Goal: Information Seeking & Learning: Learn about a topic

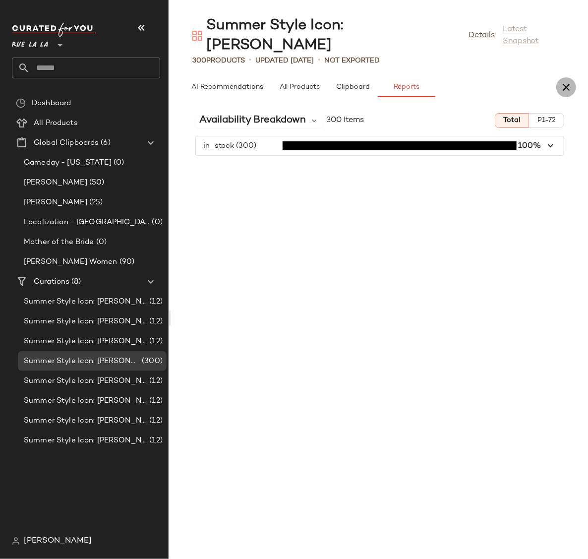
click at [331, 81] on icon "button" at bounding box center [566, 87] width 12 height 12
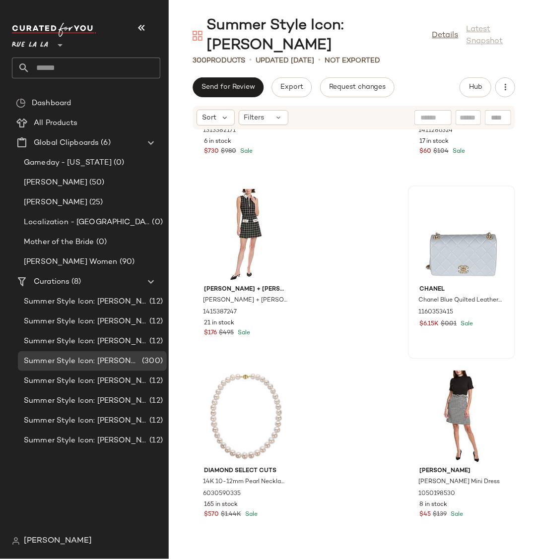
scroll to position [318, 0]
click at [331, 255] on button "View" at bounding box center [461, 264] width 34 height 18
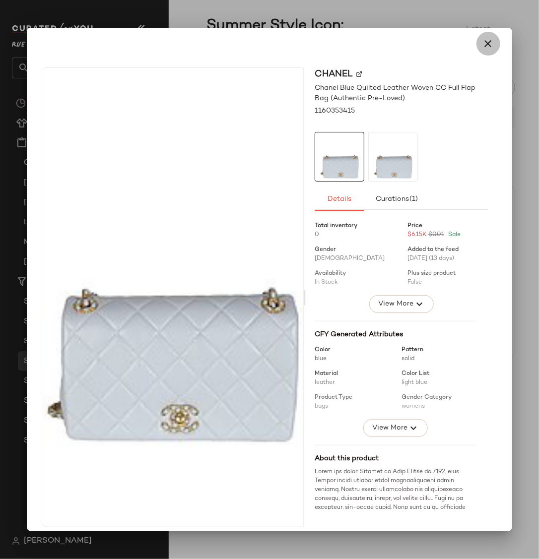
click at [331, 45] on icon "button" at bounding box center [488, 44] width 12 height 12
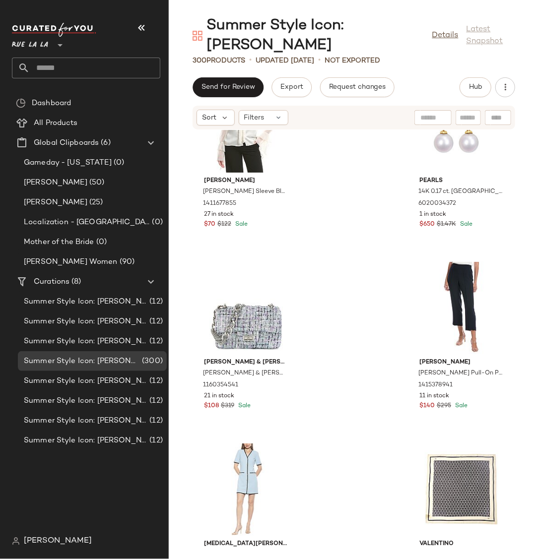
scroll to position [1440, 0]
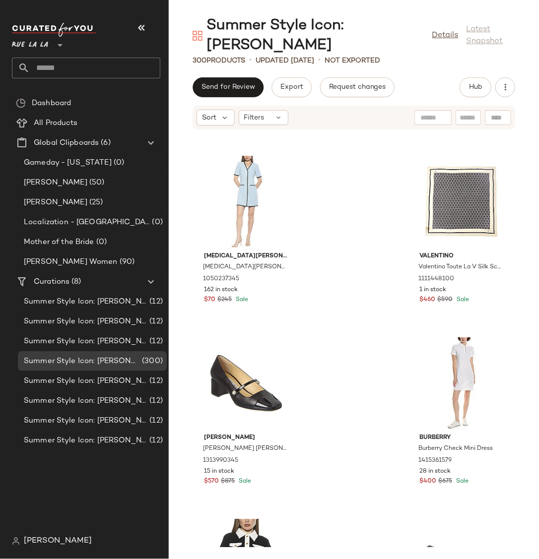
drag, startPoint x: 365, startPoint y: 336, endPoint x: 361, endPoint y: 289, distance: 47.3
click at [331, 289] on div "[PERSON_NAME] & [PERSON_NAME] Paris [PERSON_NAME] & [PERSON_NAME] [PERSON_NAME]…" at bounding box center [354, 338] width 370 height 417
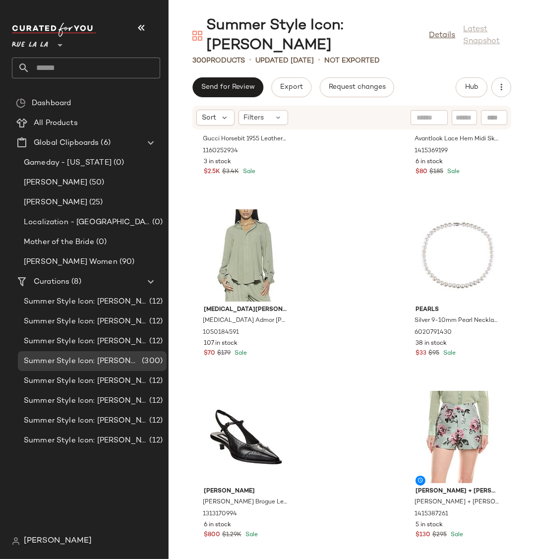
scroll to position [22076, 0]
click at [331, 83] on span "Hub" at bounding box center [472, 87] width 14 height 8
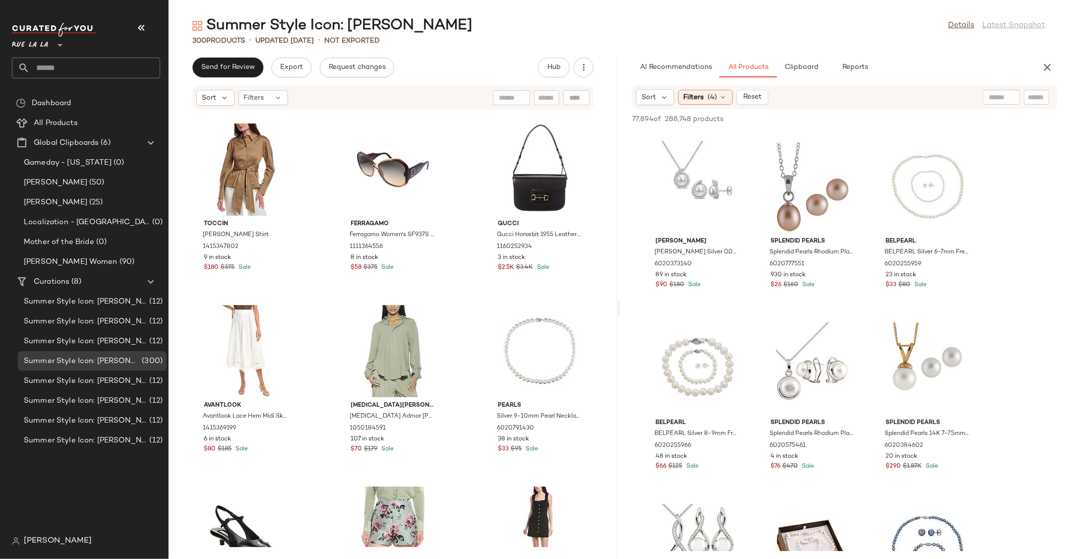
scroll to position [0, 0]
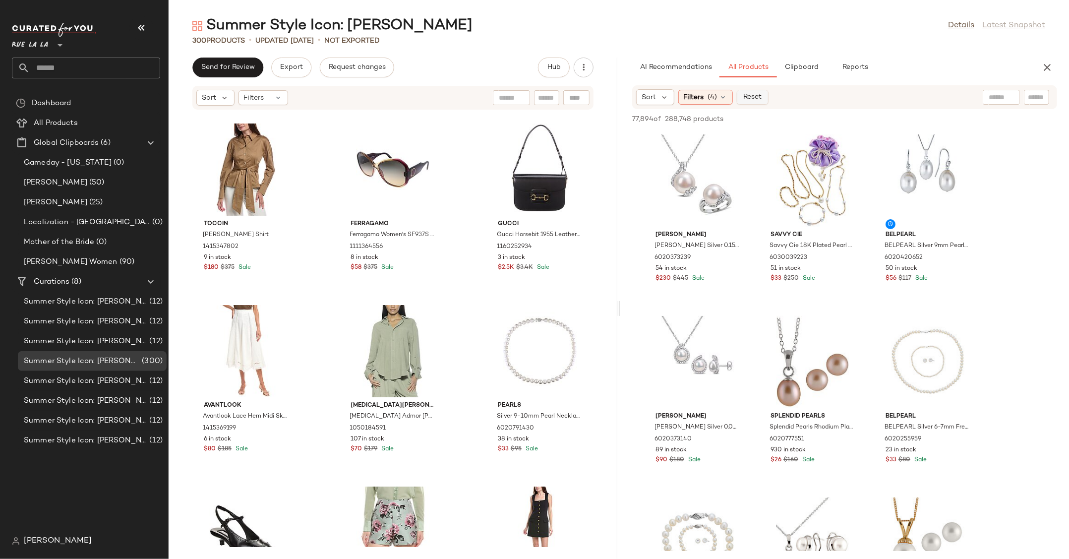
drag, startPoint x: 718, startPoint y: 95, endPoint x: 747, endPoint y: 93, distance: 29.9
click at [331, 96] on div "Filters (4)" at bounding box center [705, 97] width 55 height 15
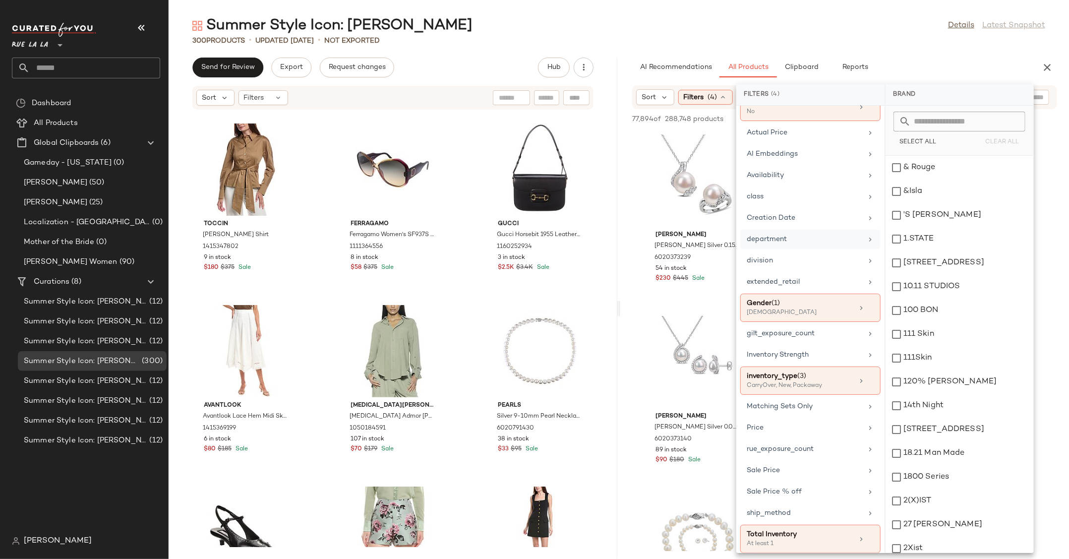
scroll to position [63, 0]
click at [331, 375] on div "inventory_type (3)" at bounding box center [800, 372] width 107 height 10
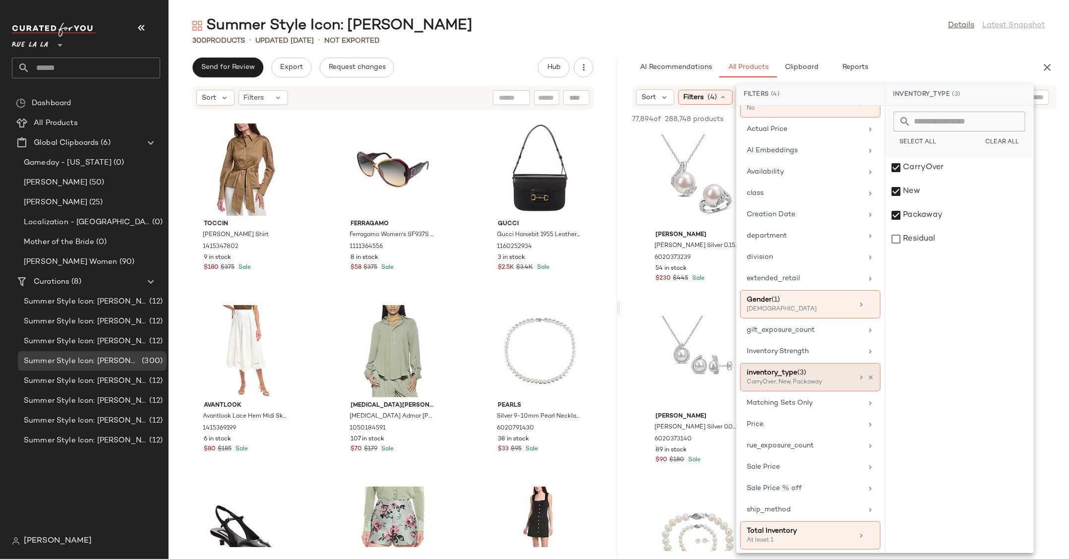
click at [331, 375] on div "inventory_type (3)" at bounding box center [800, 372] width 107 height 10
click at [331, 91] on div "Filters (4)" at bounding box center [810, 94] width 148 height 21
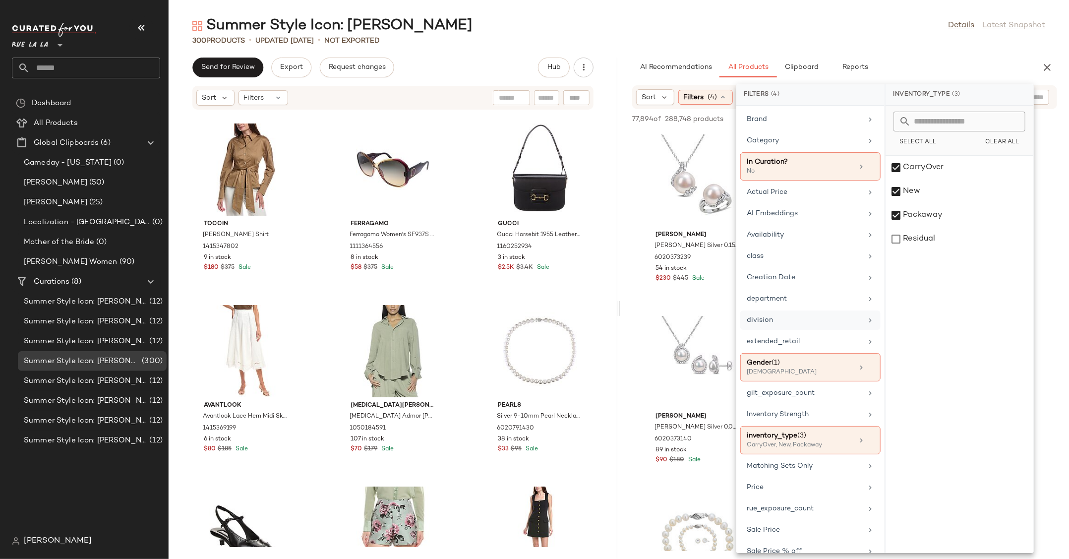
scroll to position [0, 0]
click at [331, 60] on div "AI Recommendations All Products Clipboard Reports" at bounding box center [828, 68] width 393 height 20
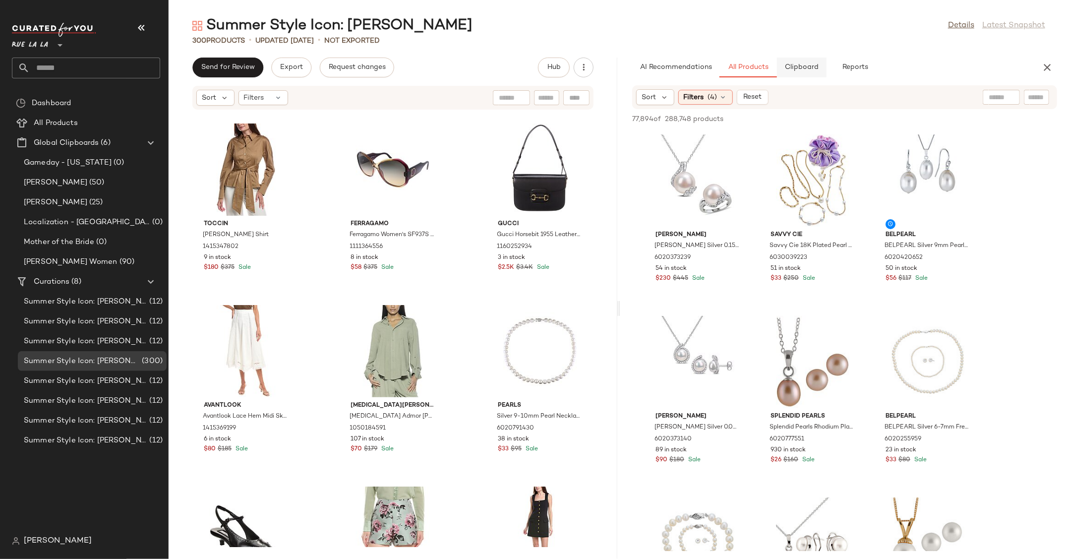
click at [331, 69] on span "Clipboard" at bounding box center [801, 67] width 34 height 8
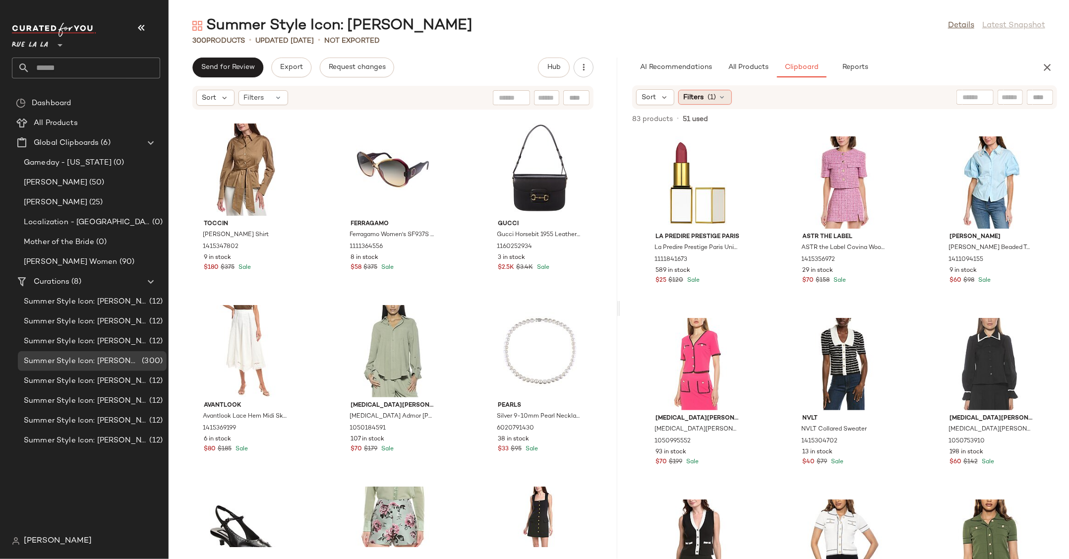
click at [331, 95] on div "Filters (1)" at bounding box center [705, 97] width 54 height 15
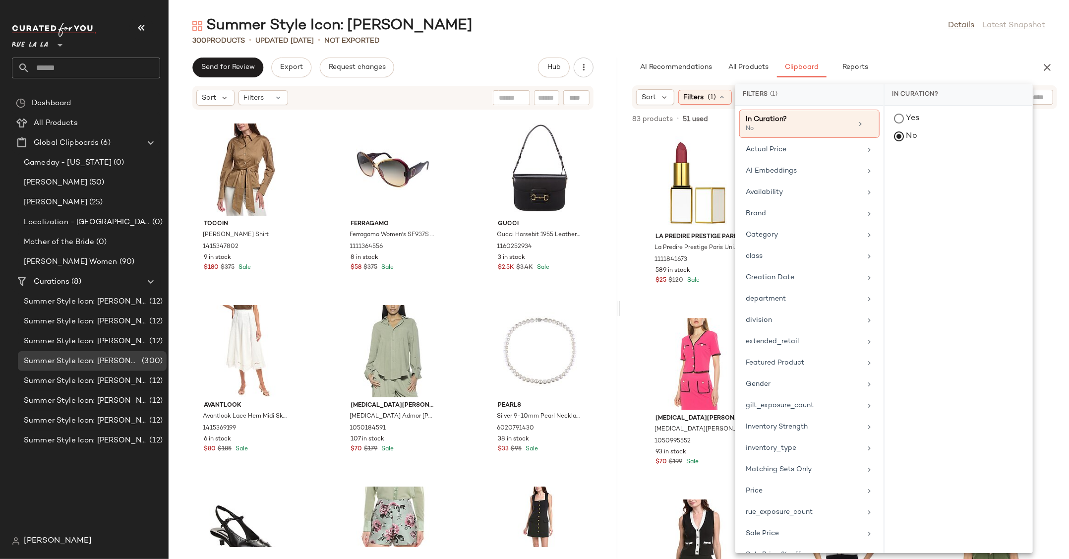
click at [331, 65] on div "AI Recommendations All Products Clipboard Reports" at bounding box center [828, 68] width 393 height 20
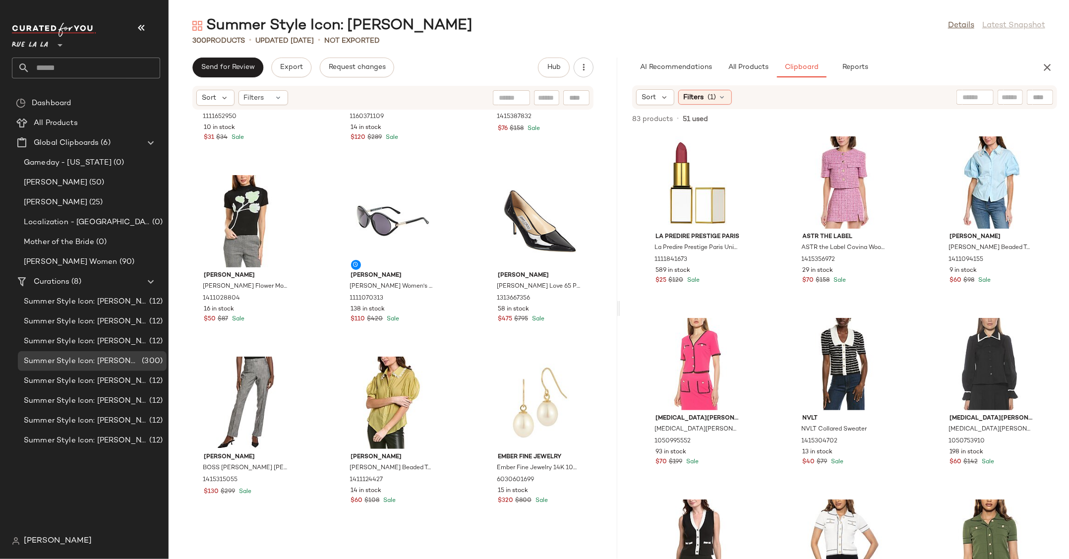
scroll to position [9622, 0]
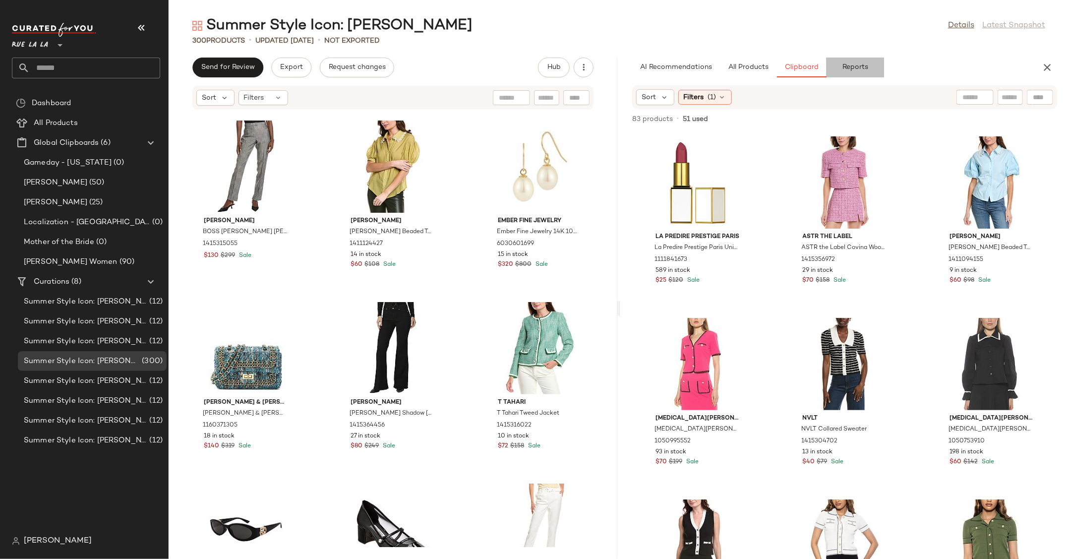
click at [331, 65] on span "Reports" at bounding box center [855, 67] width 26 height 8
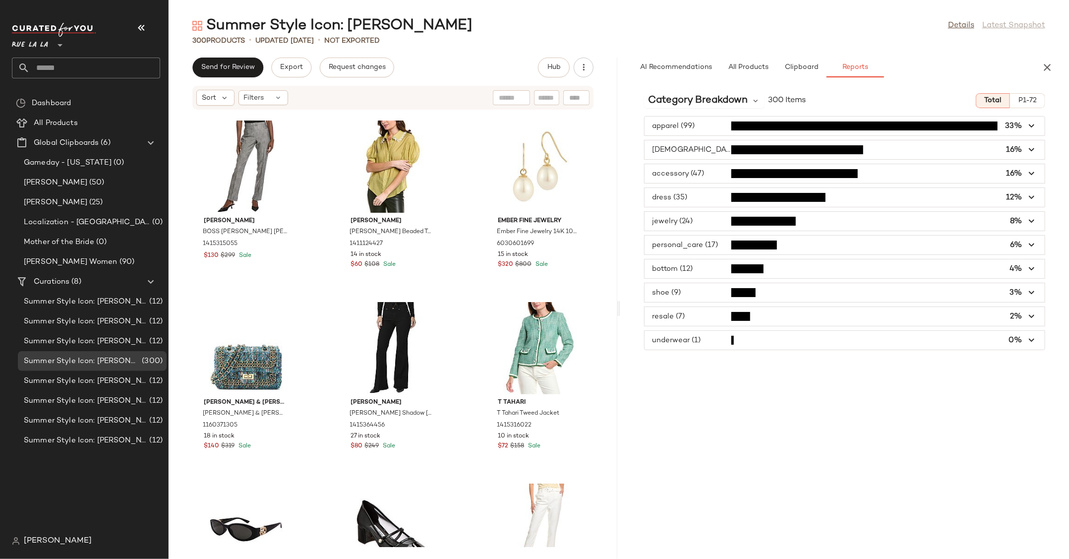
click at [331, 129] on span "button" at bounding box center [845, 126] width 400 height 19
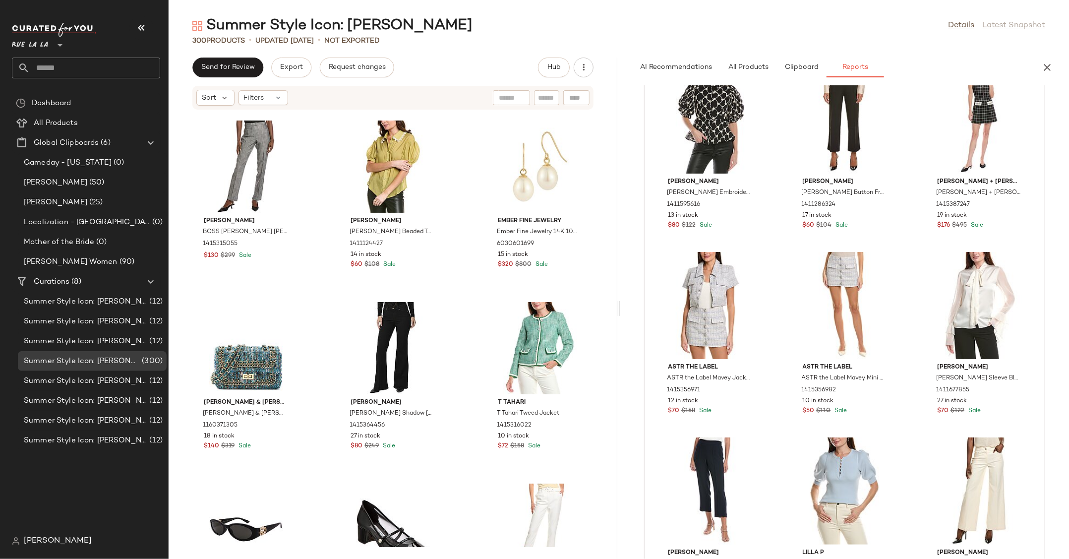
scroll to position [0, 0]
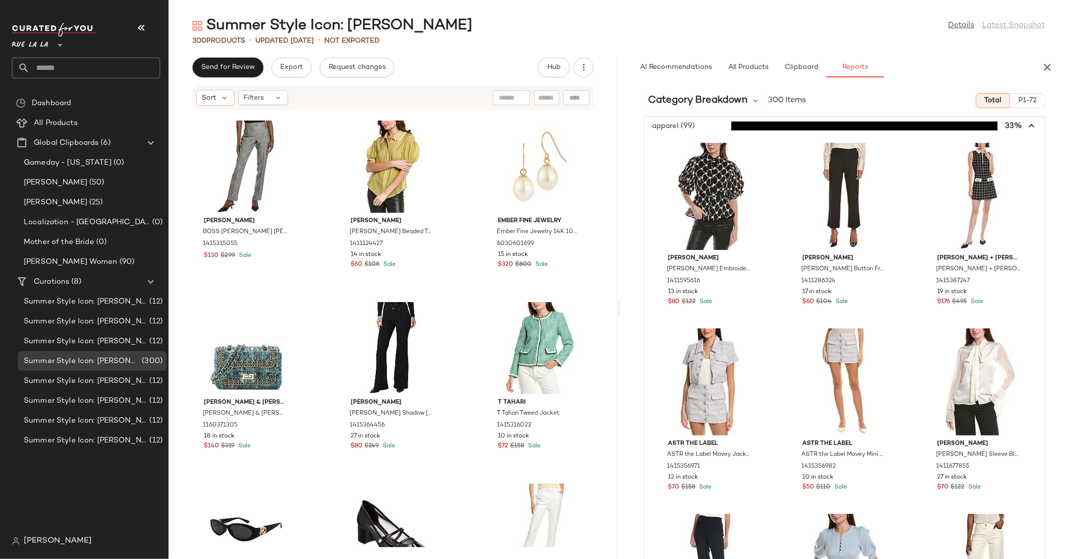
click at [331, 125] on icon "button" at bounding box center [1031, 125] width 11 height 11
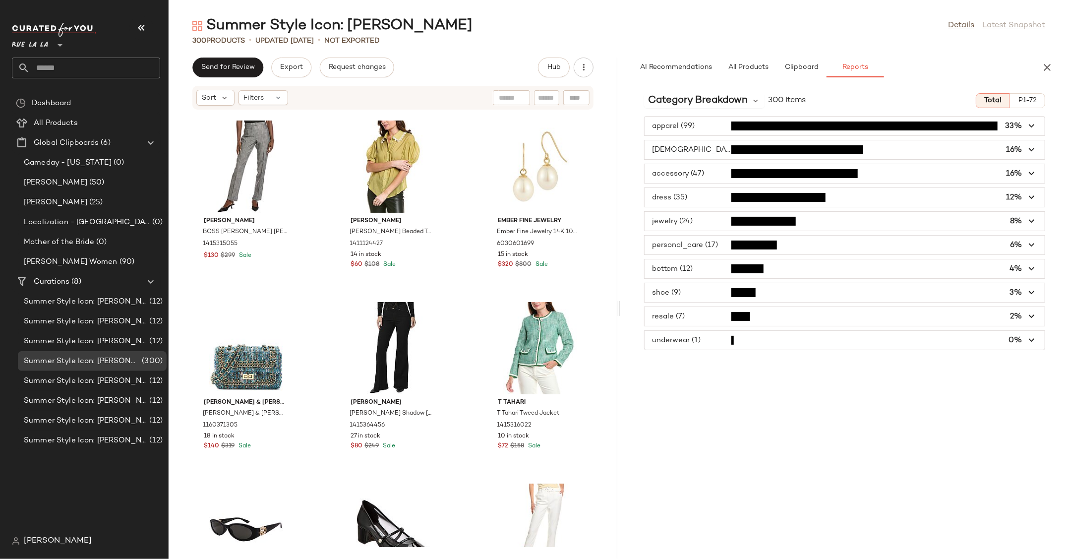
click at [331, 125] on icon "button" at bounding box center [1031, 125] width 11 height 11
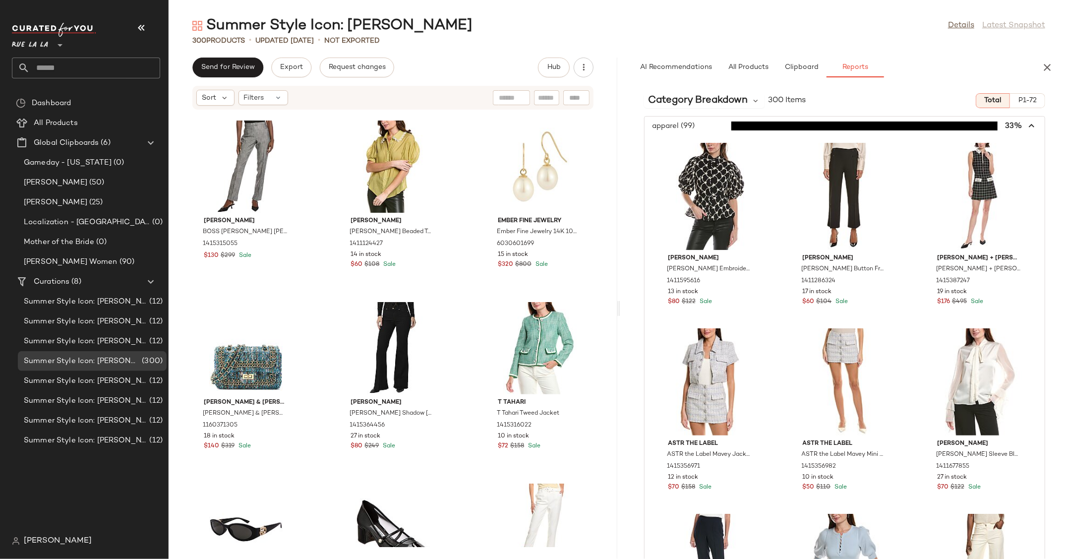
click at [331, 126] on icon "button" at bounding box center [1031, 125] width 11 height 11
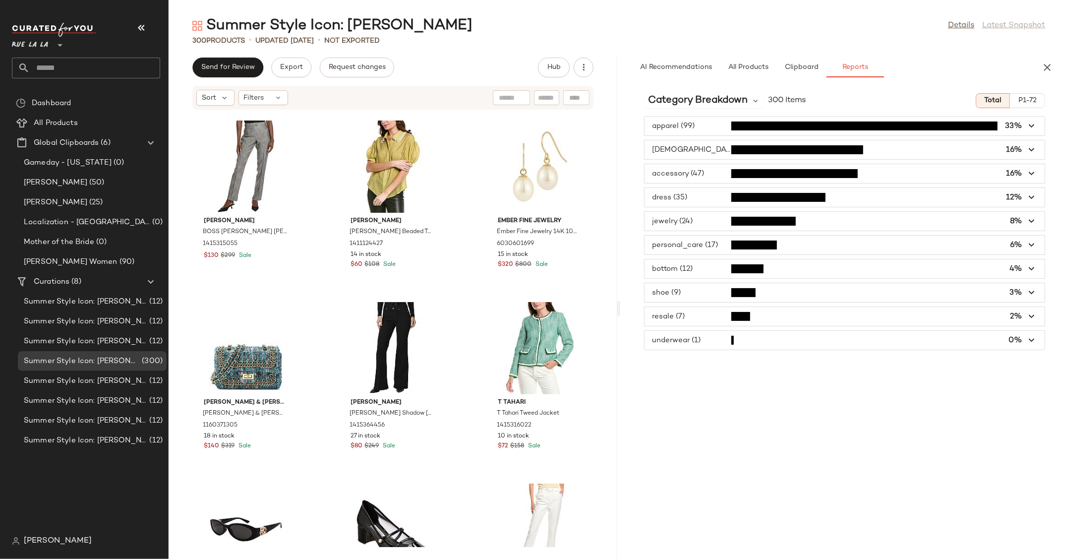
click at [331, 152] on span "button" at bounding box center [845, 149] width 400 height 19
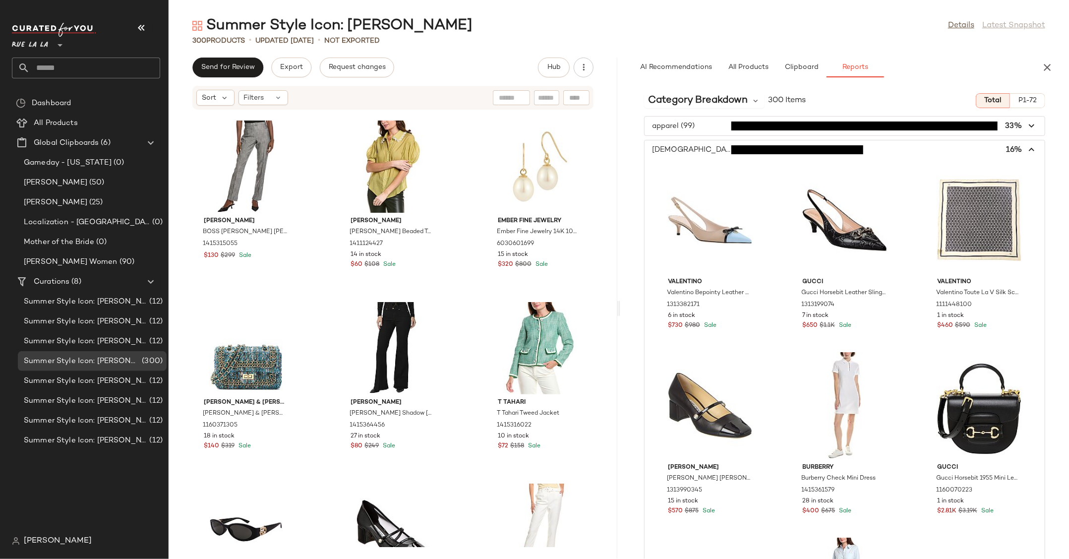
click at [331, 146] on icon "button" at bounding box center [1031, 149] width 11 height 11
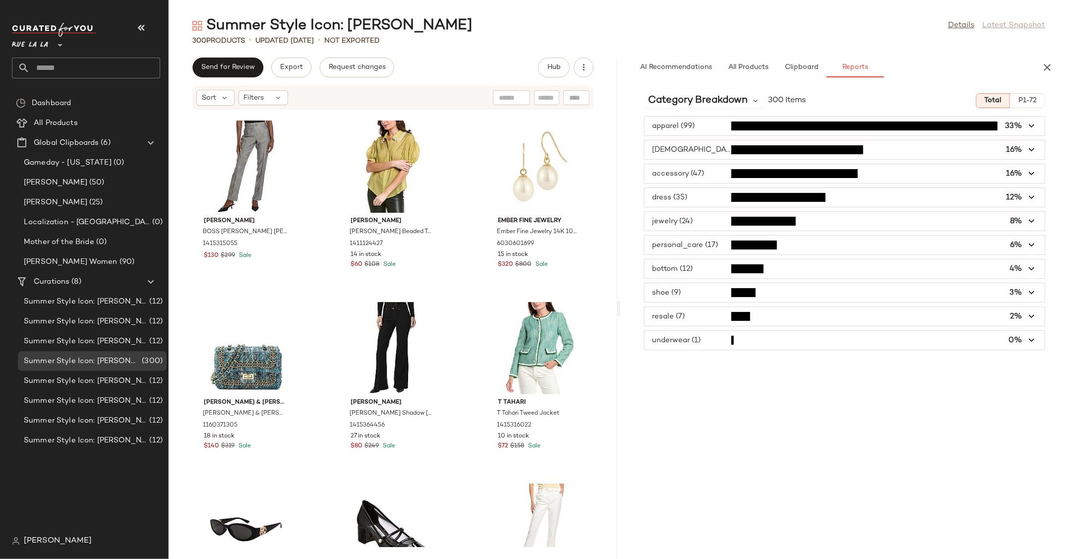
click at [331, 173] on icon "button" at bounding box center [1031, 173] width 11 height 11
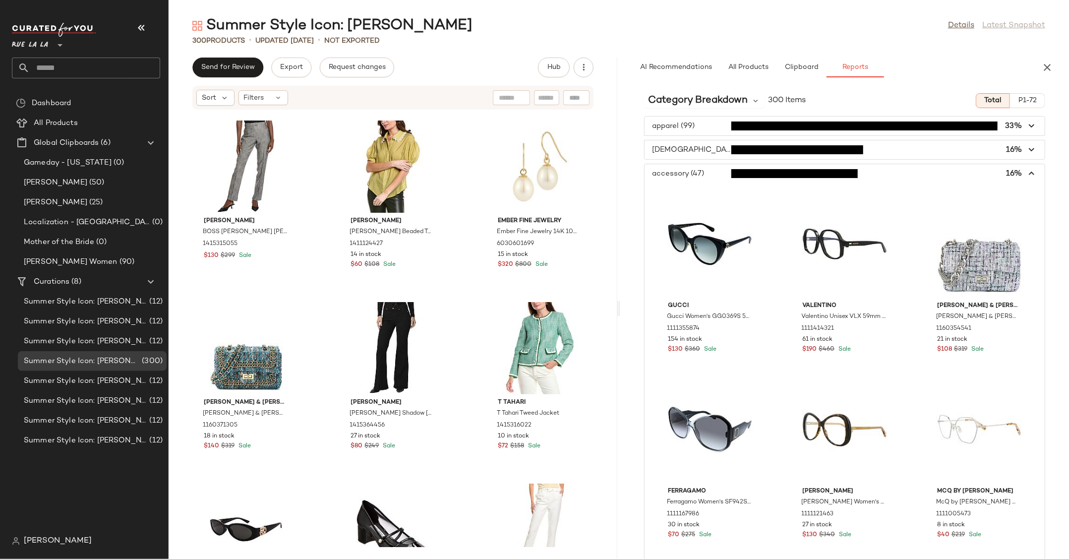
click at [331, 173] on icon "button" at bounding box center [1031, 173] width 11 height 11
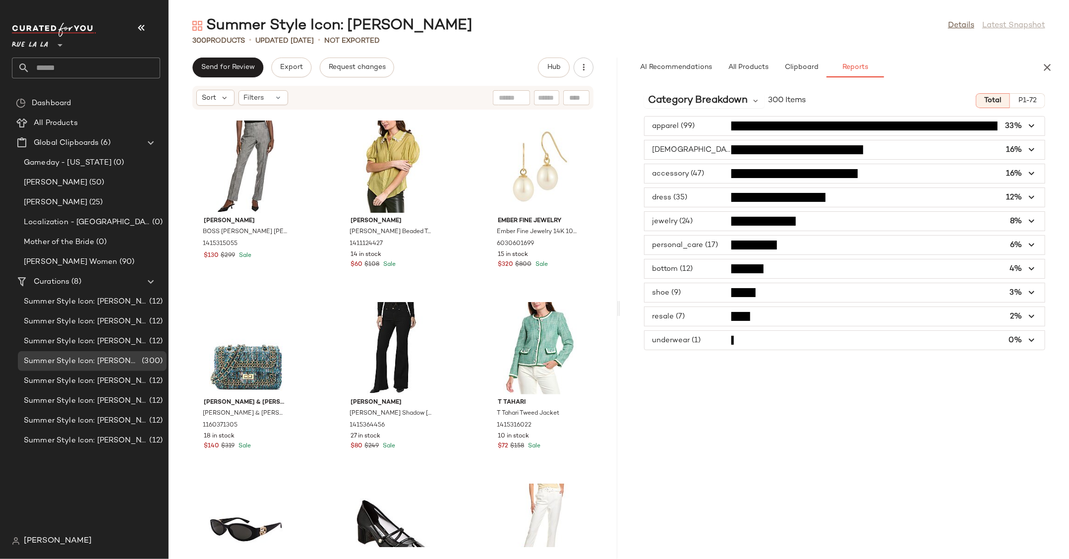
click at [331, 224] on span "button" at bounding box center [845, 221] width 400 height 19
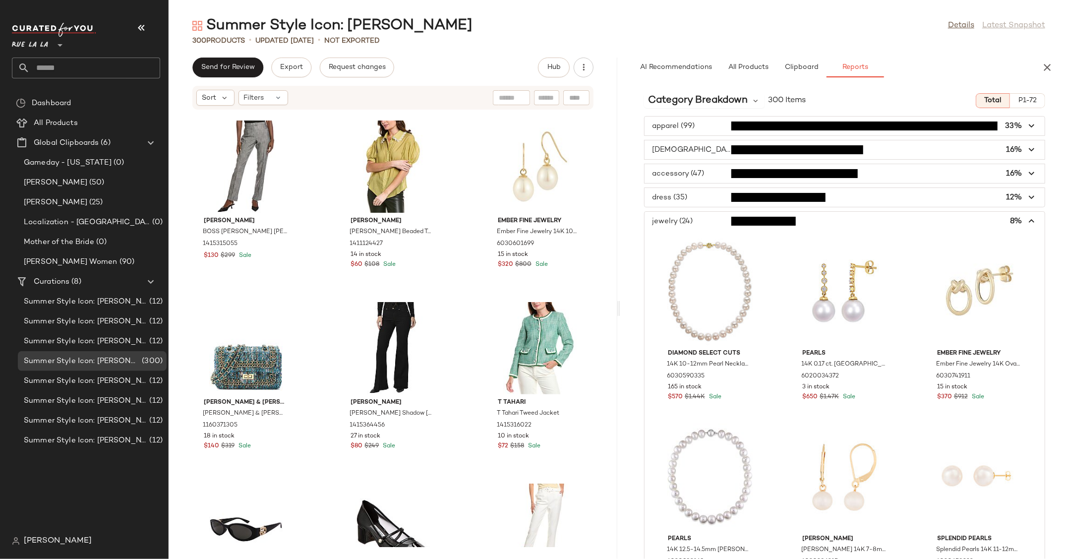
click at [331, 171] on span "button" at bounding box center [845, 173] width 400 height 19
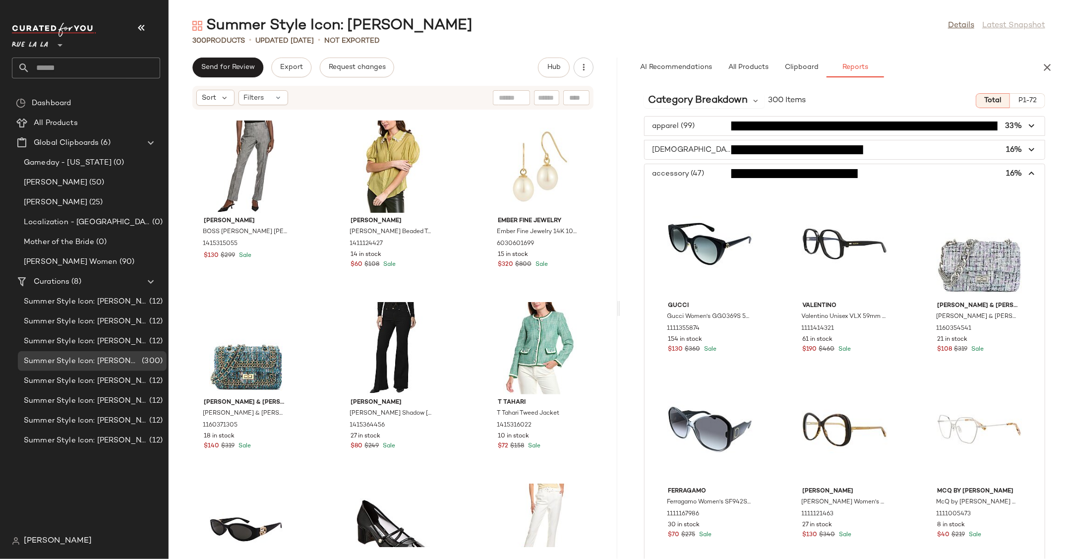
click at [331, 172] on icon "button" at bounding box center [1031, 173] width 11 height 11
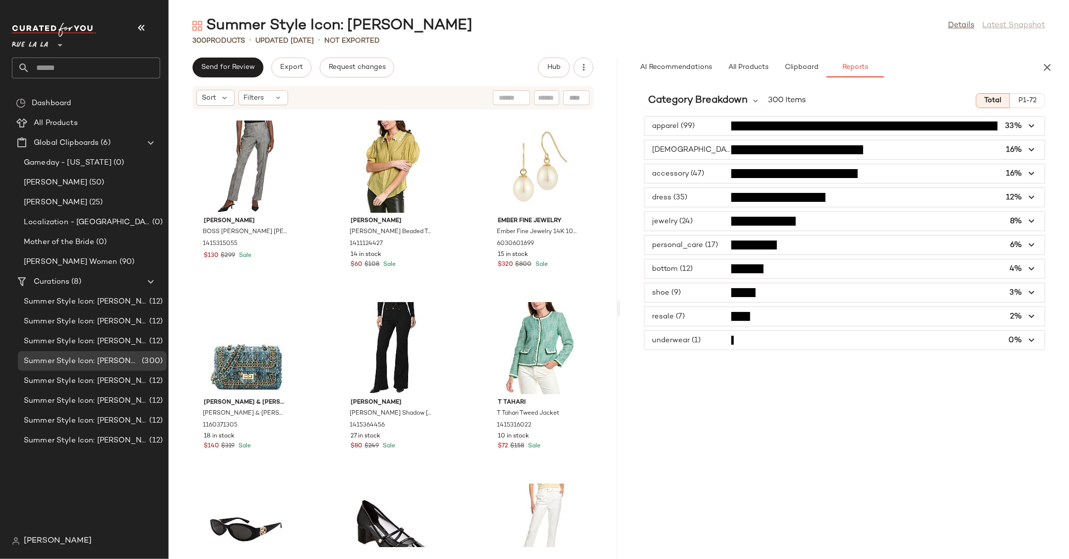
click at [331, 173] on span "button" at bounding box center [845, 173] width 400 height 19
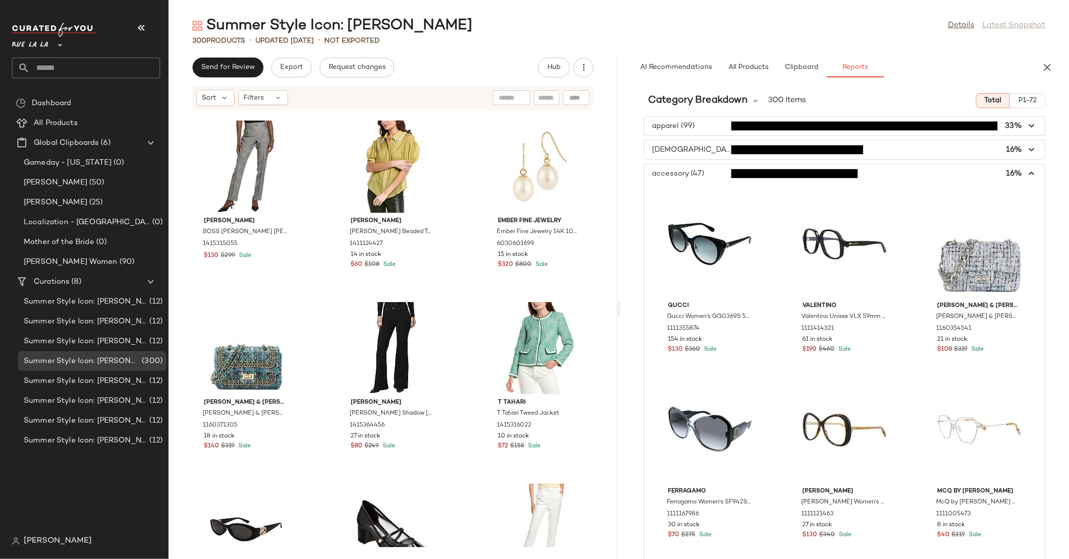
click at [331, 173] on span "button" at bounding box center [845, 173] width 400 height 19
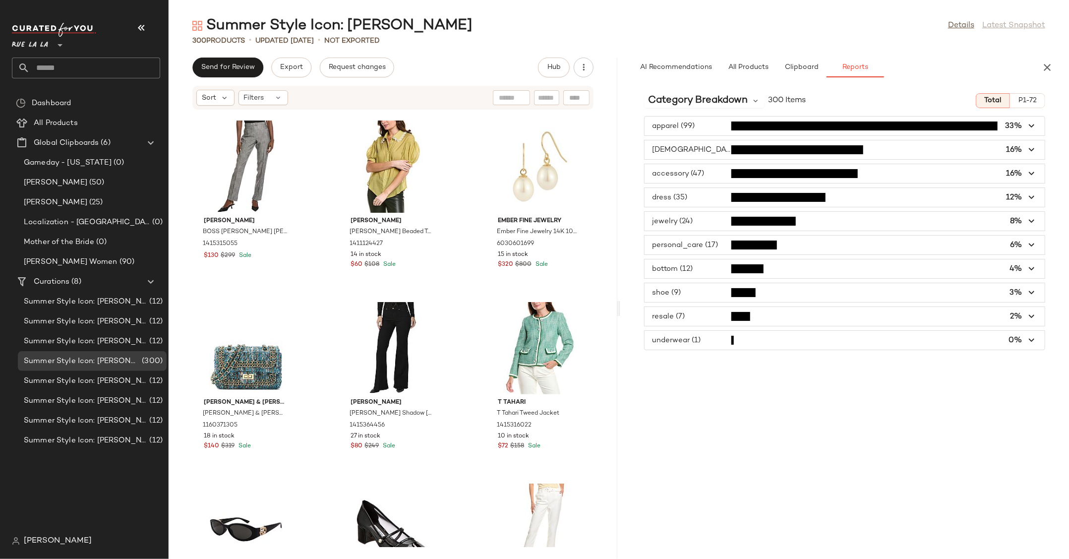
click at [331, 149] on span "button" at bounding box center [845, 149] width 400 height 19
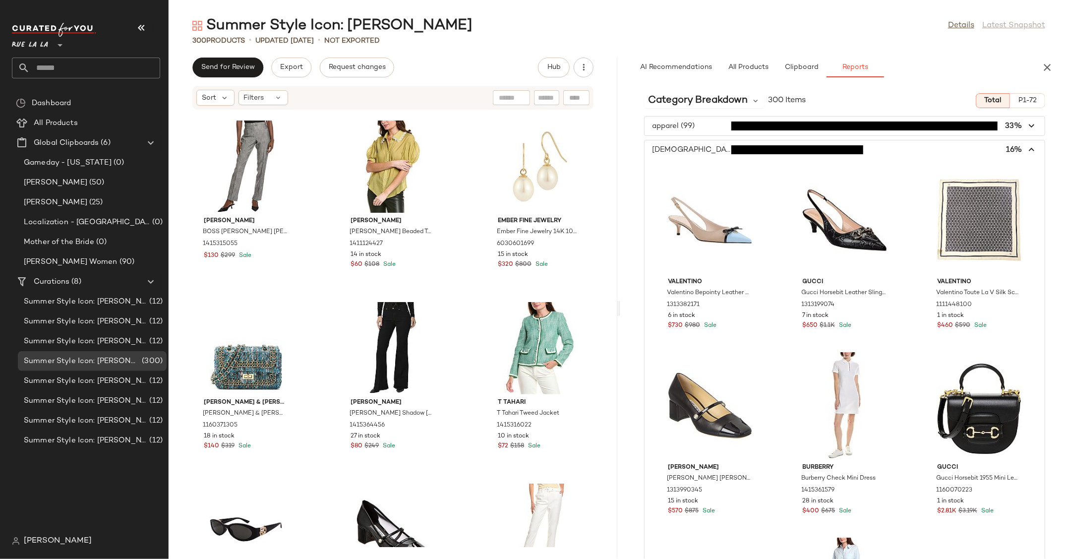
click at [331, 149] on span "button" at bounding box center [845, 149] width 400 height 19
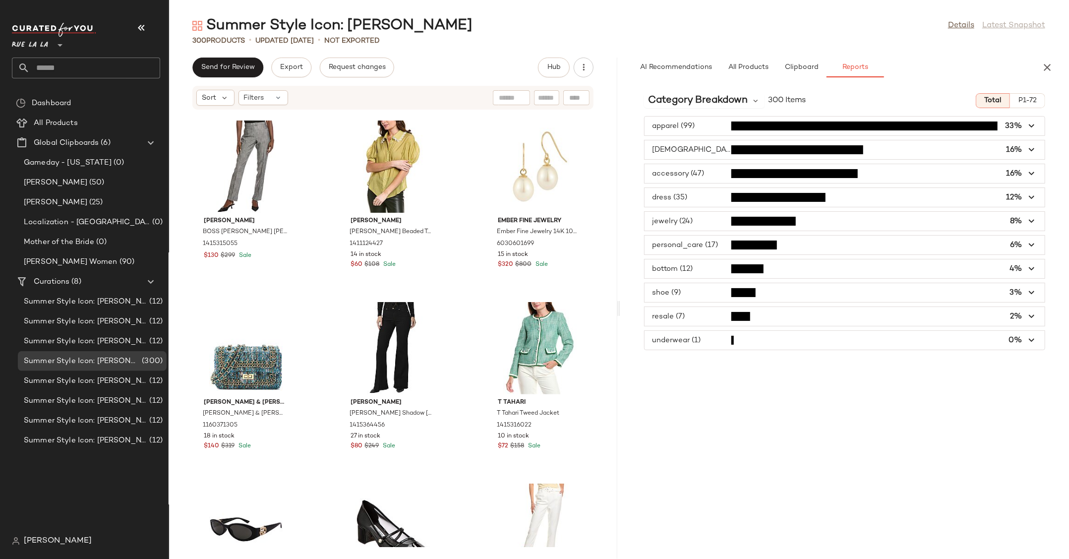
click at [331, 318] on span "button" at bounding box center [845, 316] width 400 height 19
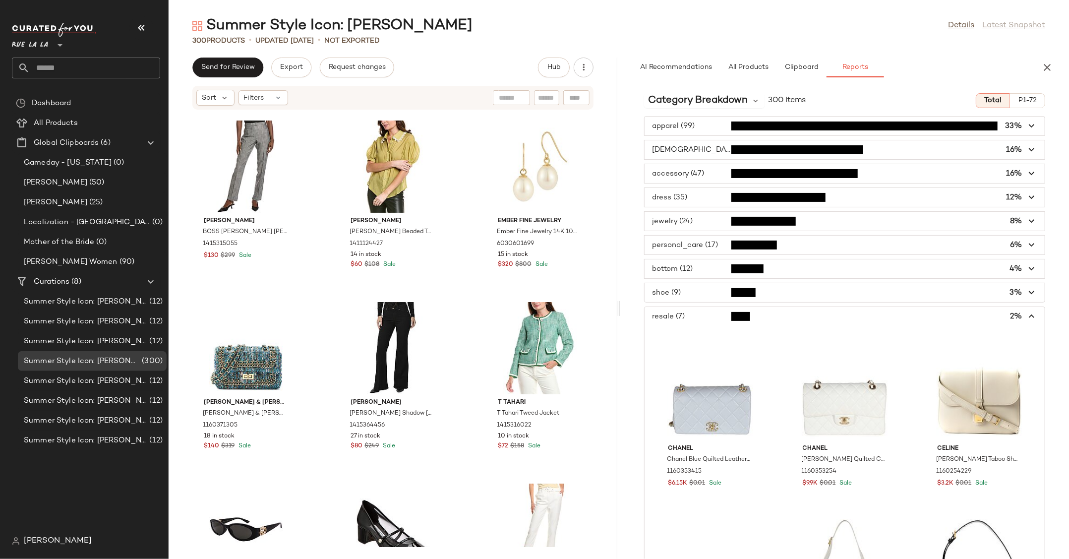
click at [331, 314] on icon "button" at bounding box center [1031, 316] width 11 height 11
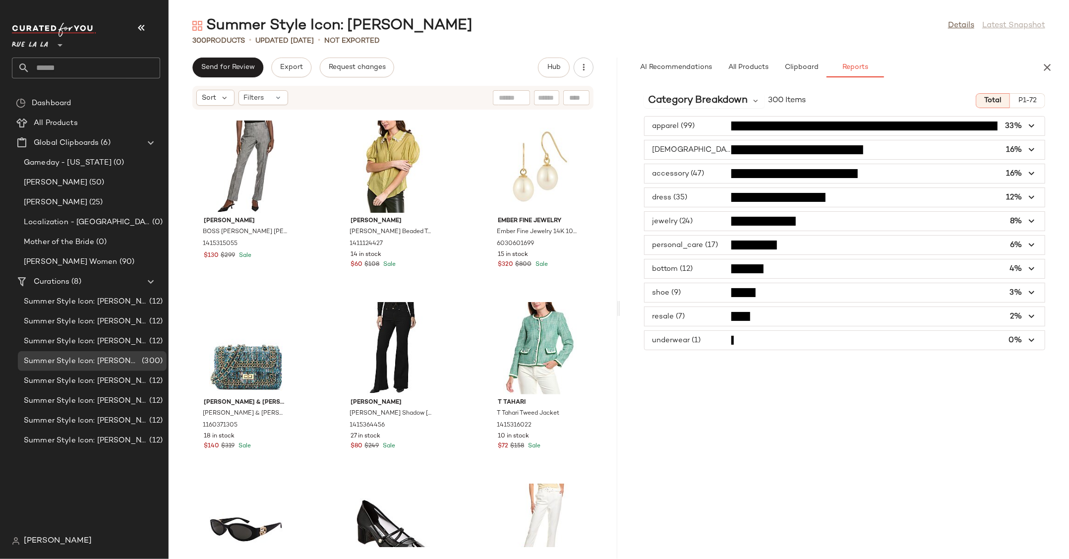
click at [331, 342] on span "button" at bounding box center [845, 340] width 400 height 19
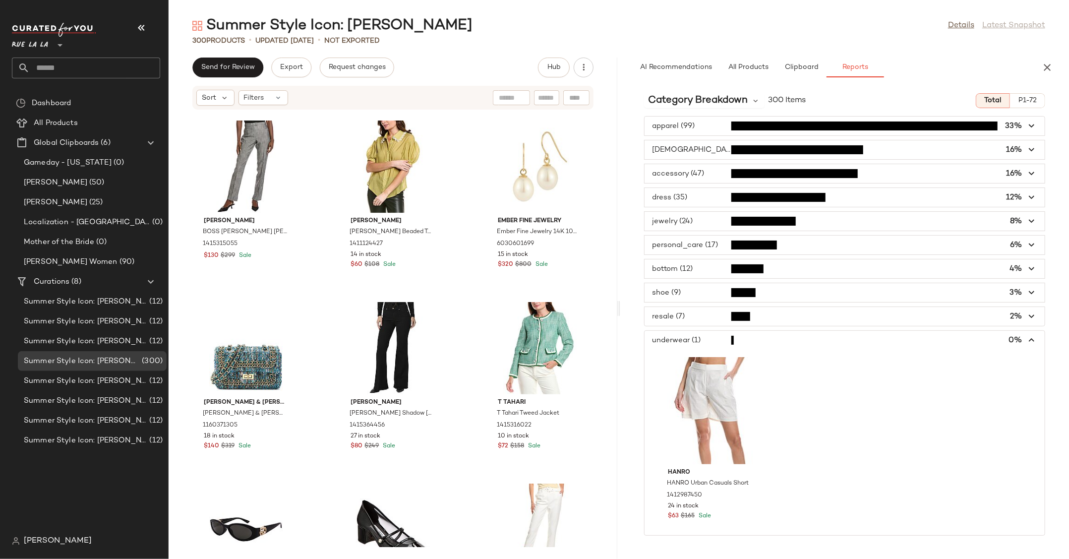
click at [331, 342] on span "button" at bounding box center [845, 340] width 400 height 19
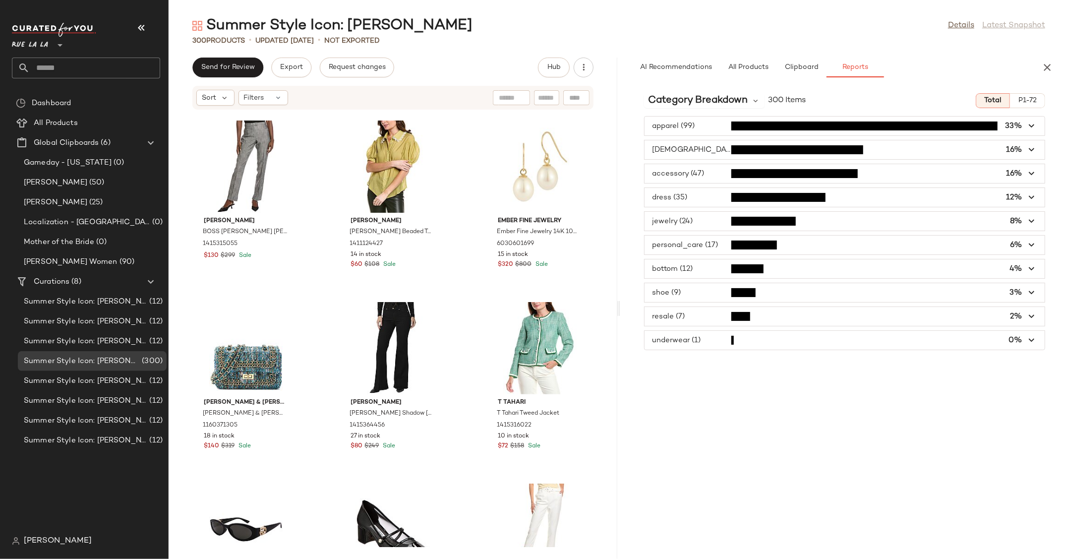
click at [331, 313] on span "button" at bounding box center [845, 316] width 400 height 19
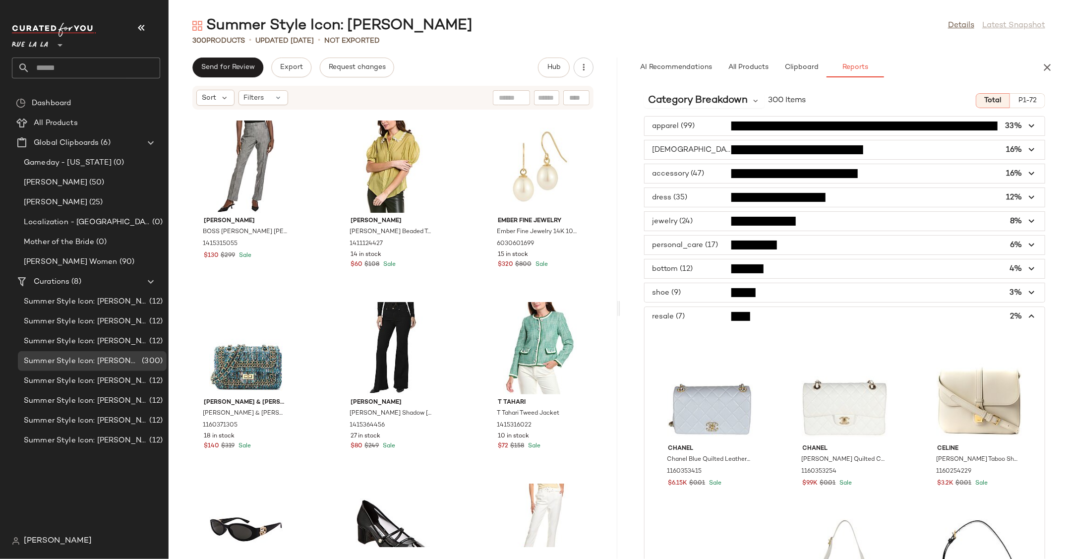
click at [331, 313] on span "button" at bounding box center [845, 316] width 400 height 19
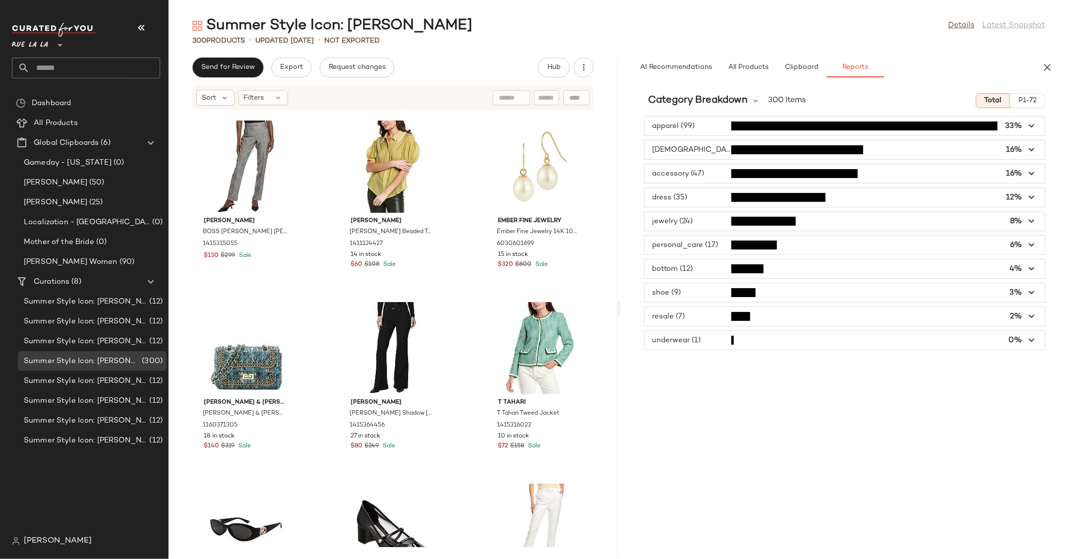
click at [331, 243] on span "button" at bounding box center [845, 245] width 400 height 19
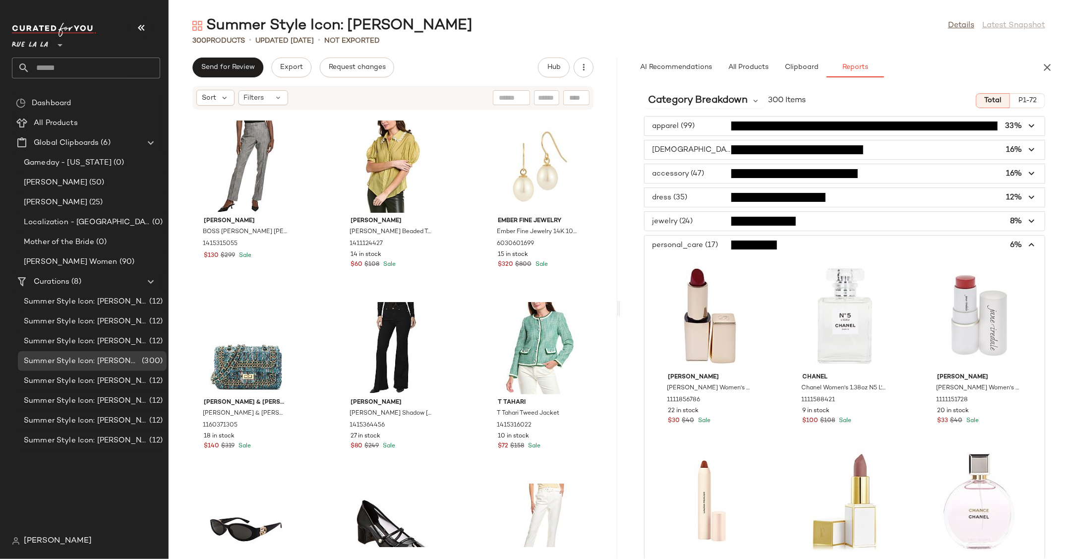
click at [331, 247] on span "button" at bounding box center [845, 245] width 400 height 19
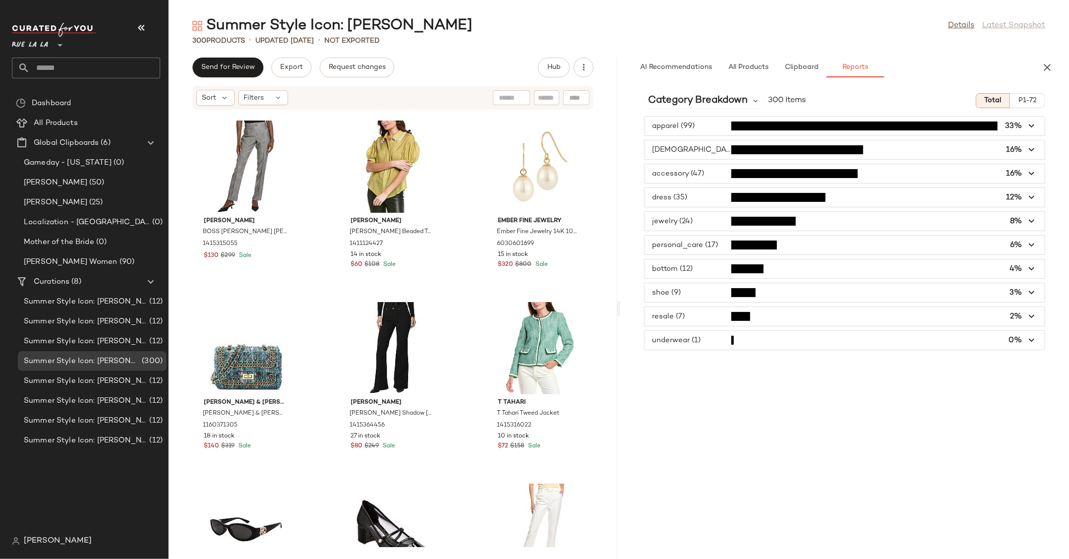
click at [331, 270] on span "button" at bounding box center [845, 268] width 400 height 19
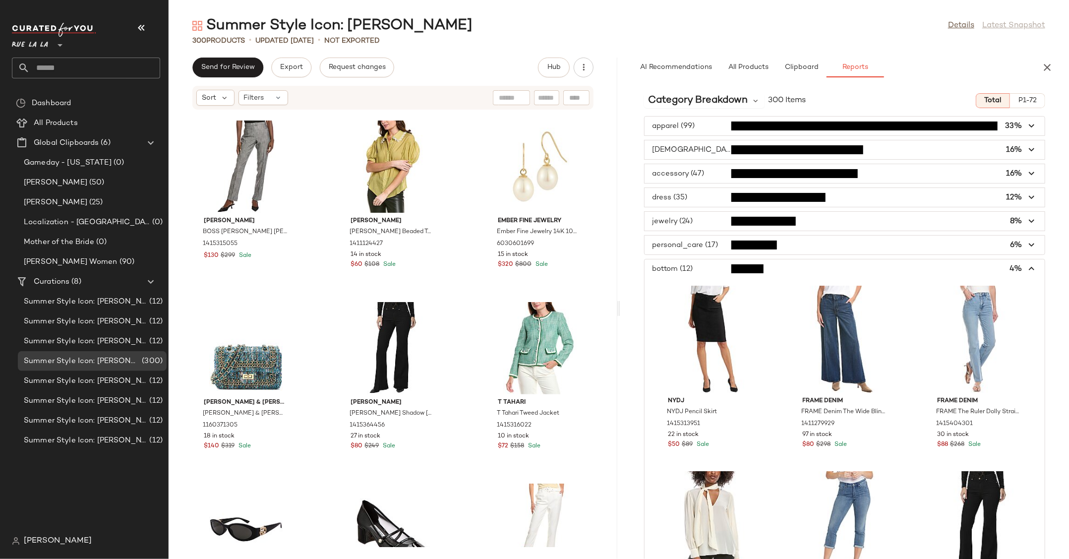
click at [331, 269] on icon "button" at bounding box center [1031, 268] width 11 height 11
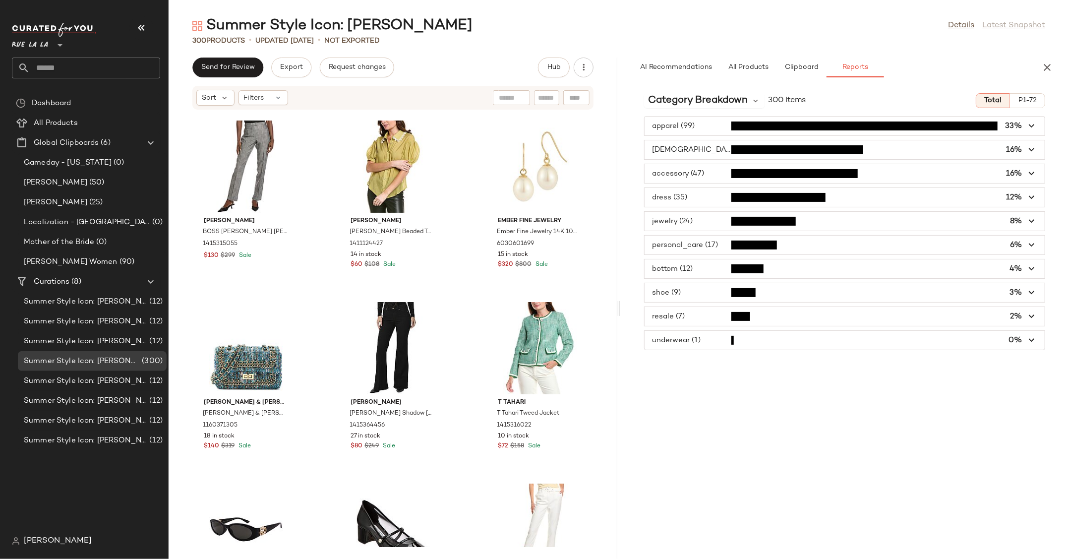
click at [331, 223] on icon "button" at bounding box center [1031, 221] width 11 height 11
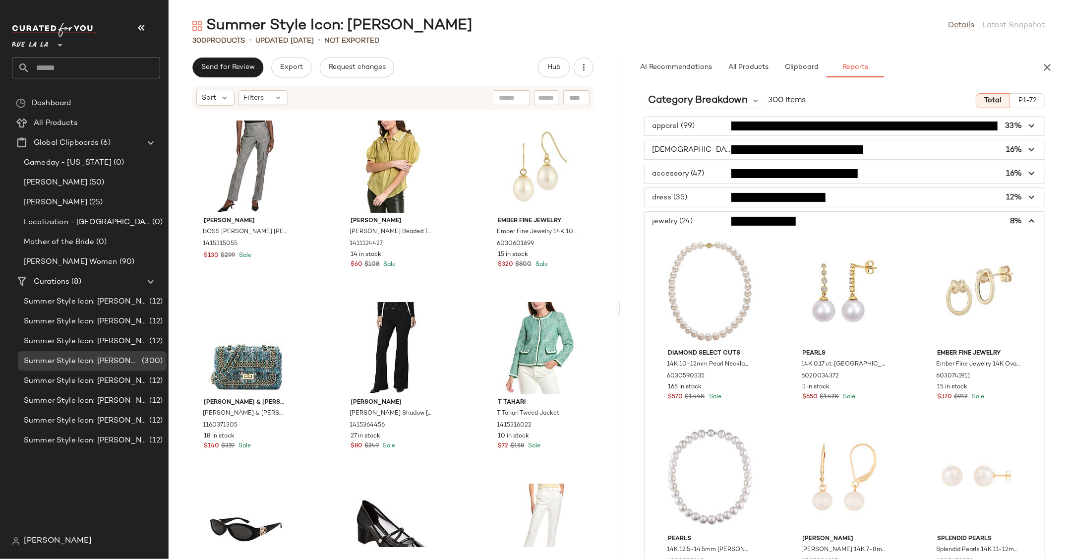
click at [331, 223] on icon "button" at bounding box center [1031, 221] width 11 height 11
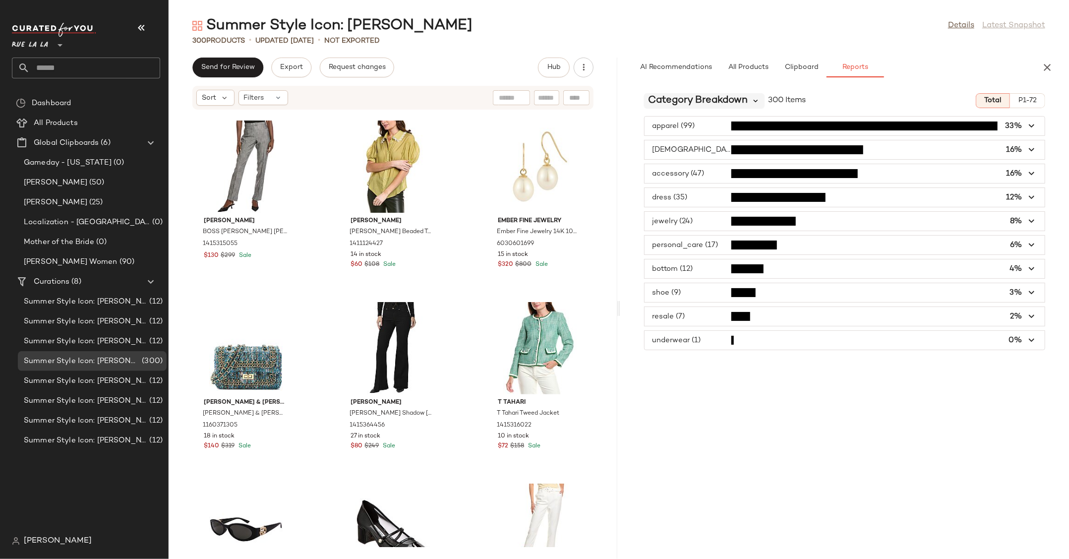
click at [331, 103] on icon at bounding box center [756, 100] width 9 height 9
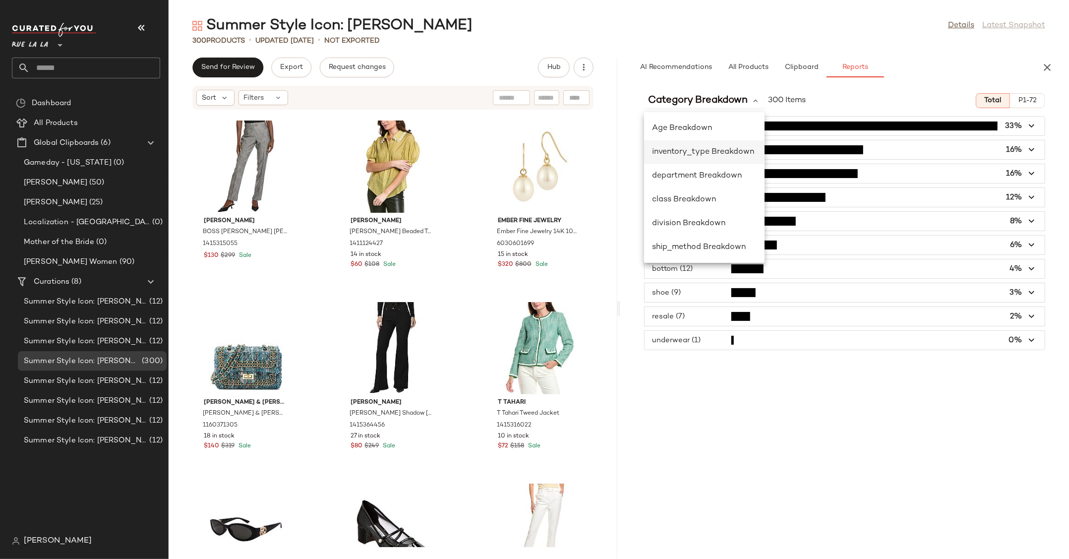
click at [331, 155] on span "inventory_type Breakdown" at bounding box center [703, 152] width 102 height 8
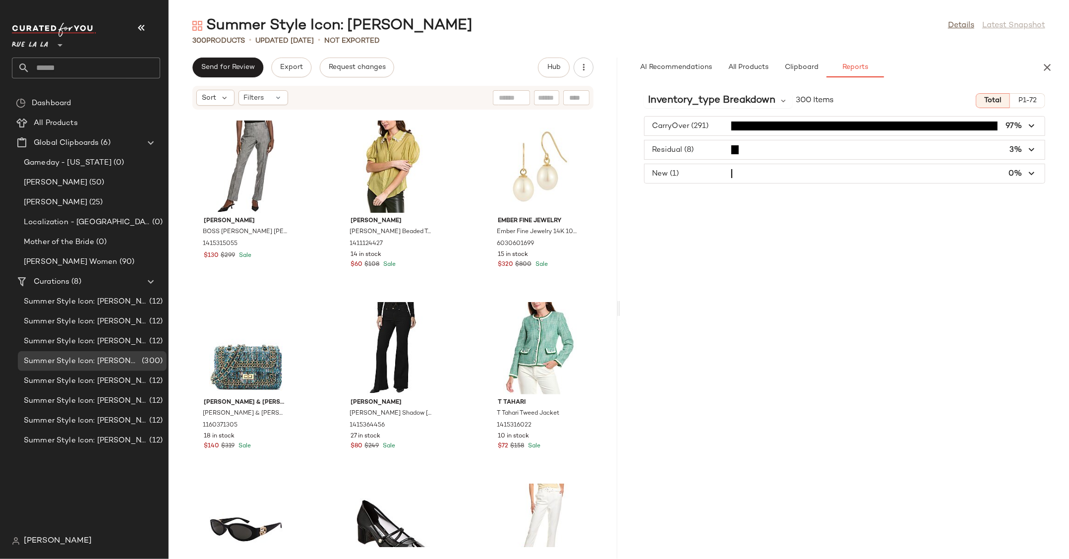
click at [331, 152] on span "button" at bounding box center [845, 149] width 400 height 19
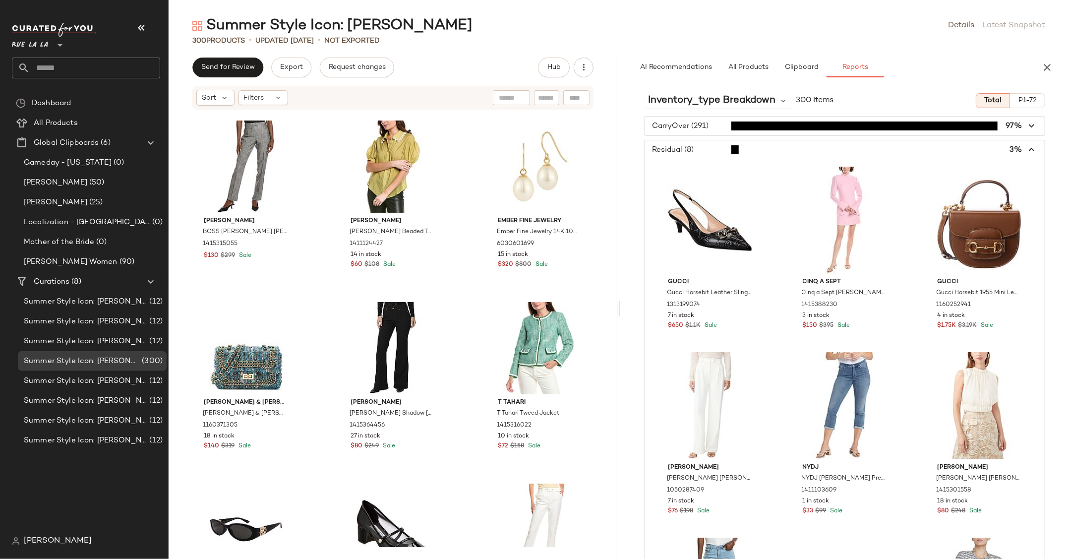
click at [331, 150] on span "button" at bounding box center [845, 149] width 400 height 19
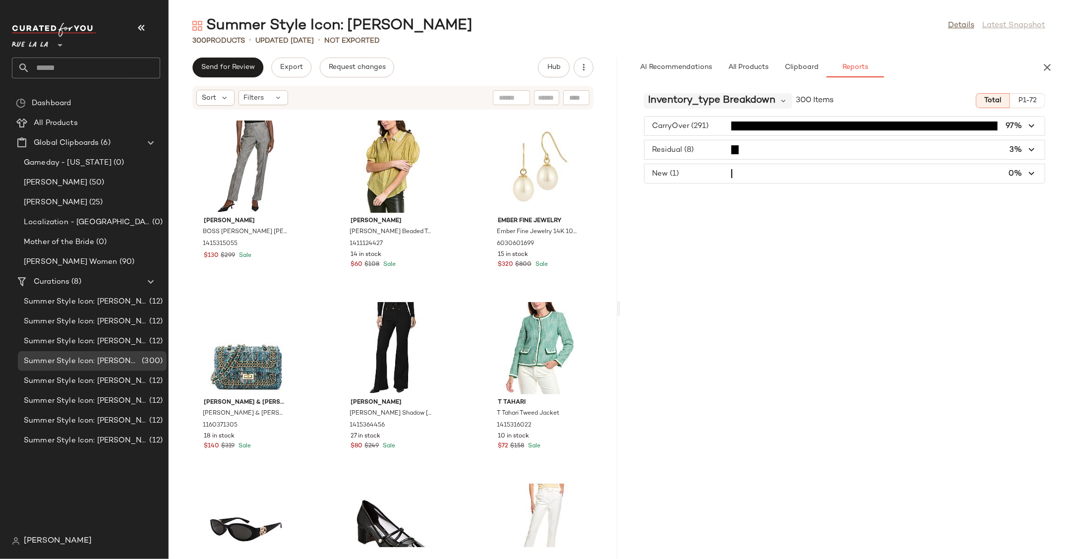
click at [331, 105] on span "inventory_type Breakdown" at bounding box center [711, 100] width 127 height 15
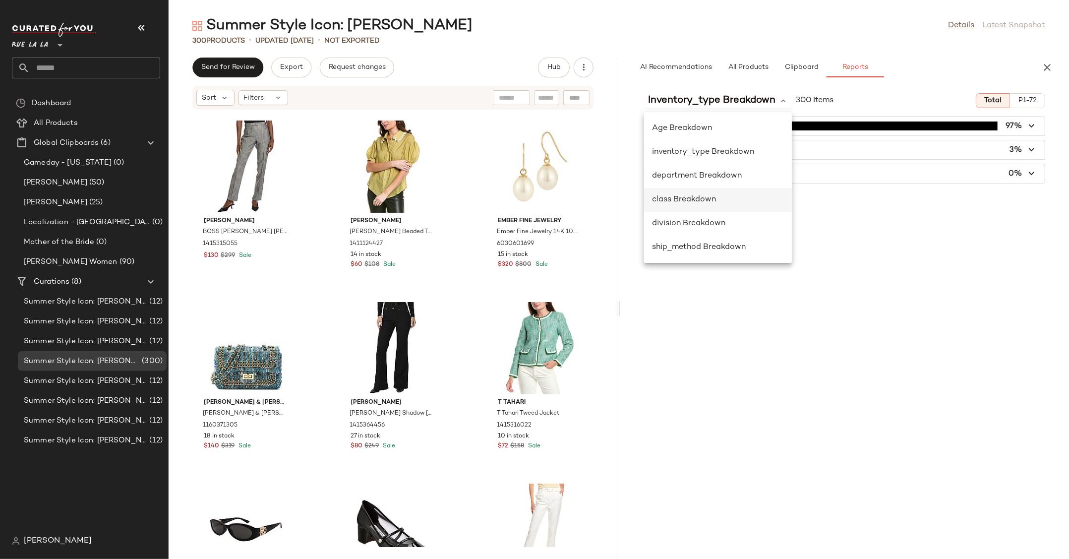
click at [331, 203] on span "class Breakdown" at bounding box center [684, 199] width 64 height 8
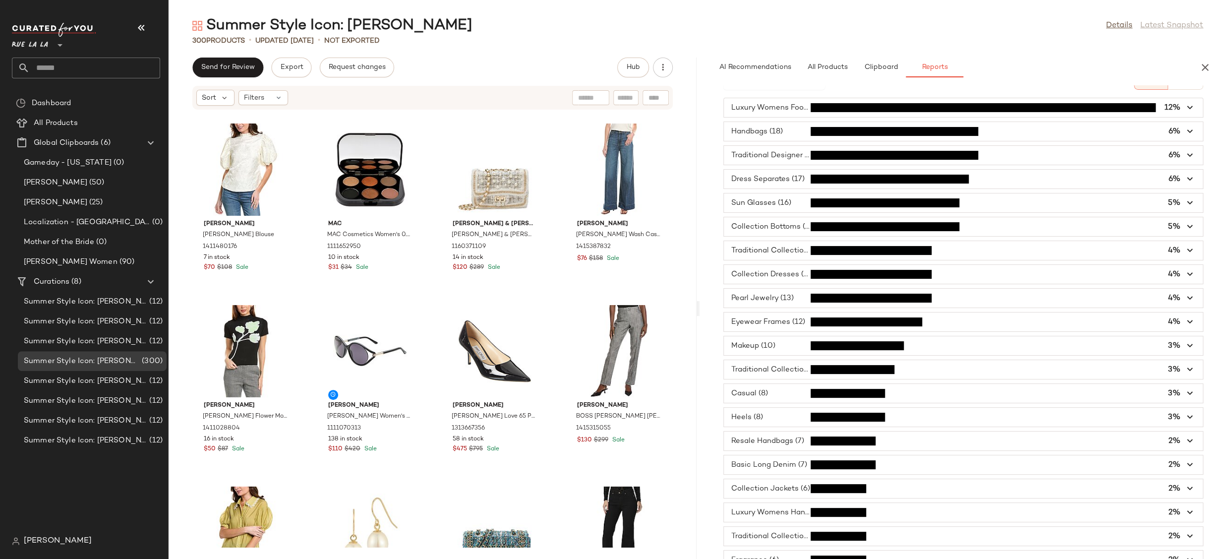
scroll to position [0, 0]
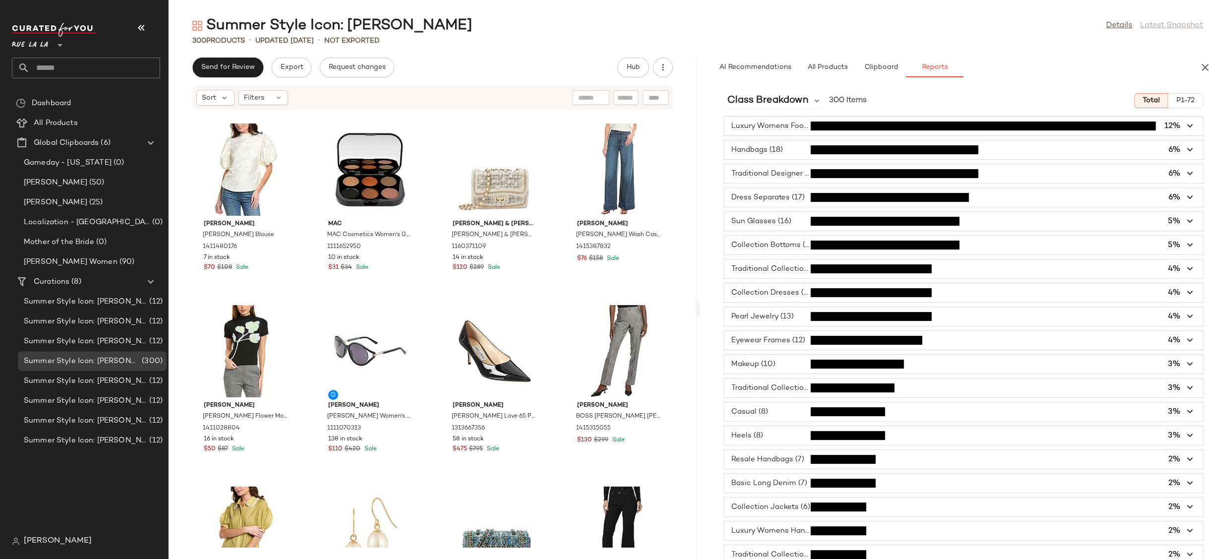
click at [331, 259] on div "[PERSON_NAME] Jacquard Blouse 1411480176 7 in stock $70 $108 Sale mac MAC Cosme…" at bounding box center [433, 328] width 528 height 437
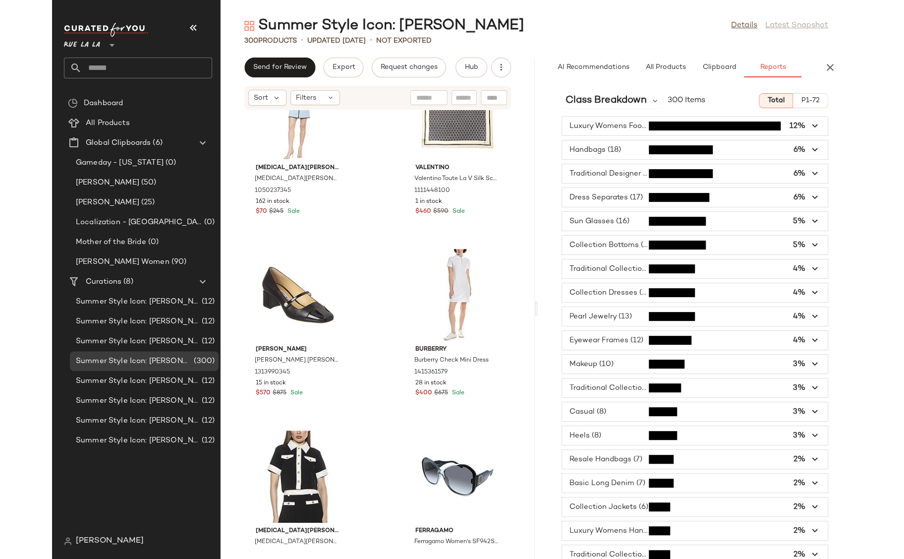
scroll to position [1563, 0]
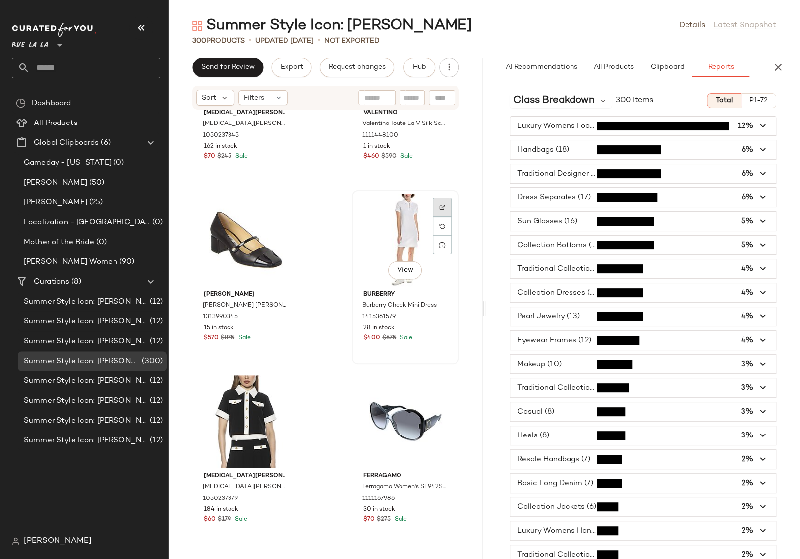
click at [331, 217] on div at bounding box center [442, 226] width 19 height 19
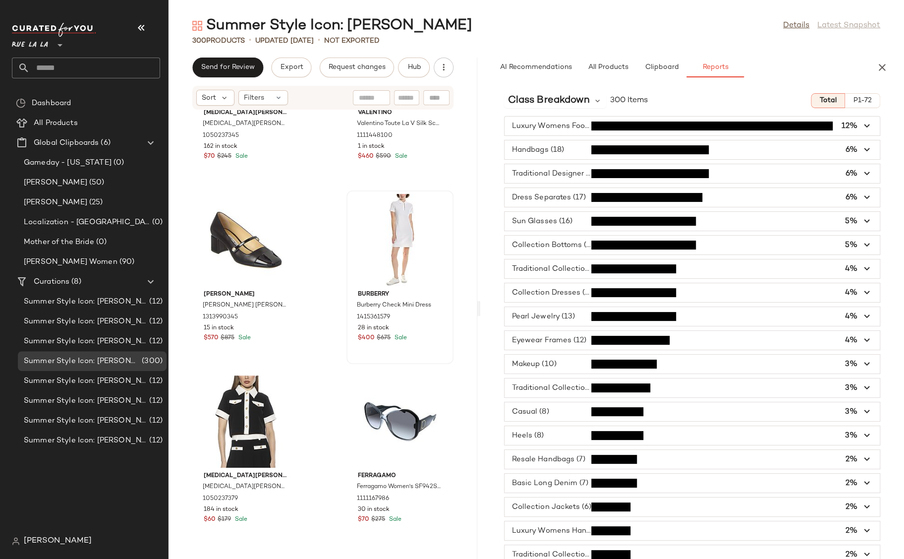
drag, startPoint x: 536, startPoint y: 308, endPoint x: 481, endPoint y: 307, distance: 55.6
click at [331, 307] on div "Summer Style Icon: [PERSON_NAME] Details Latest Snapshot 300 Products • updated…" at bounding box center [537, 287] width 736 height 543
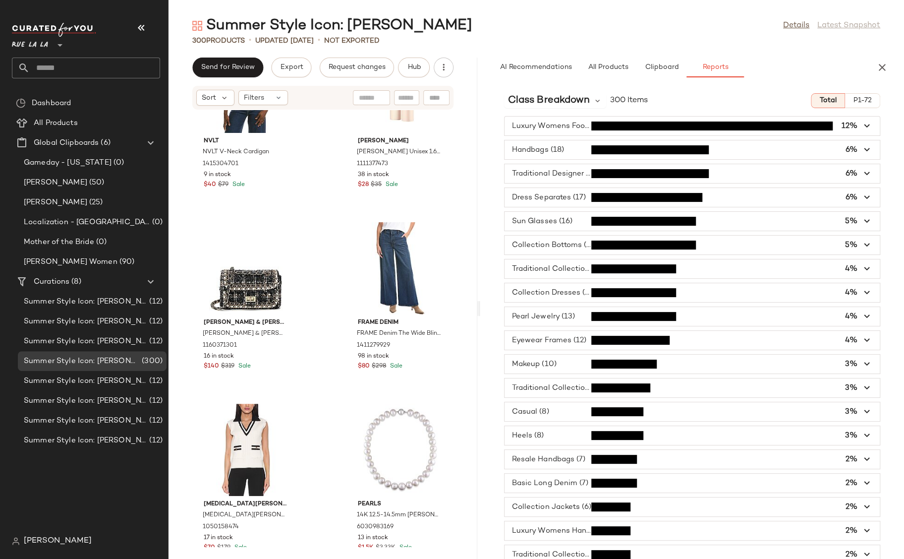
scroll to position [5527, 0]
click at [331, 104] on span "class Breakdown" at bounding box center [548, 100] width 81 height 15
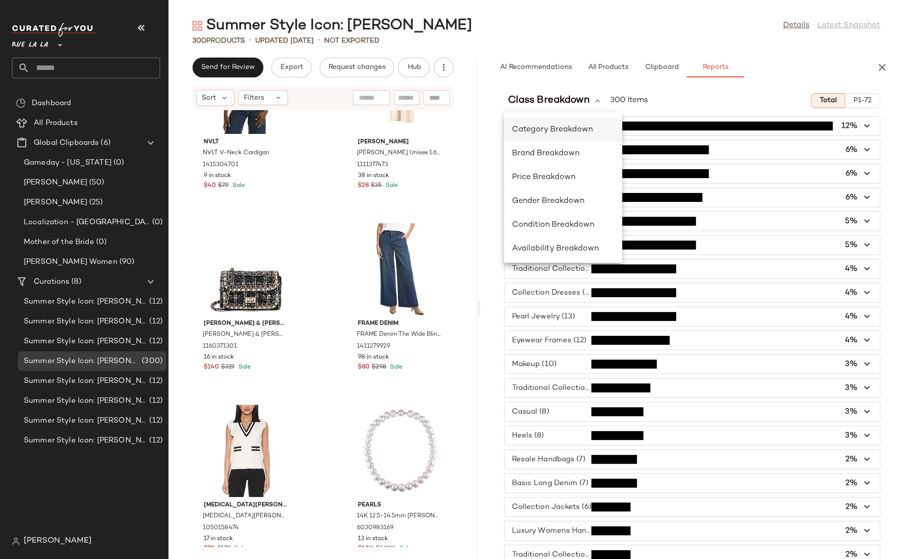
click at [331, 131] on span "Category Breakdown" at bounding box center [552, 129] width 81 height 8
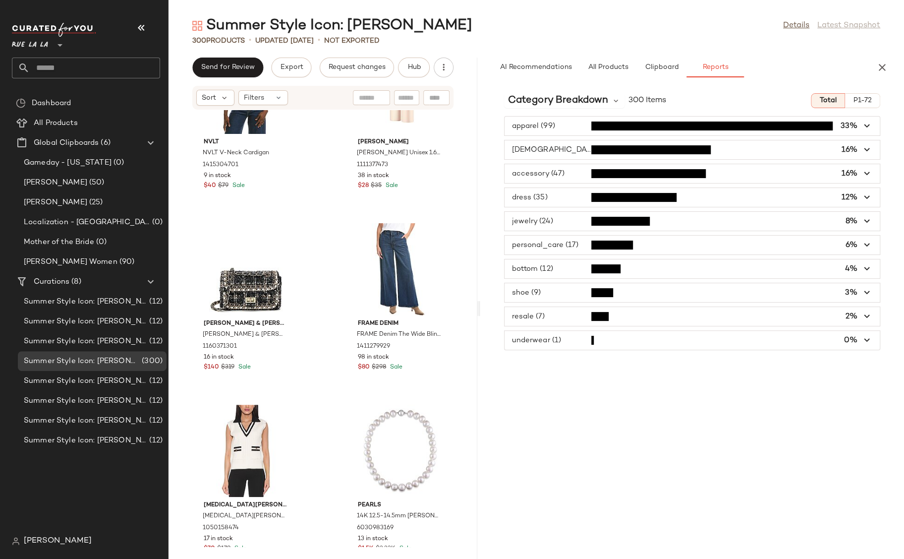
click at [331, 314] on span "button" at bounding box center [692, 316] width 375 height 19
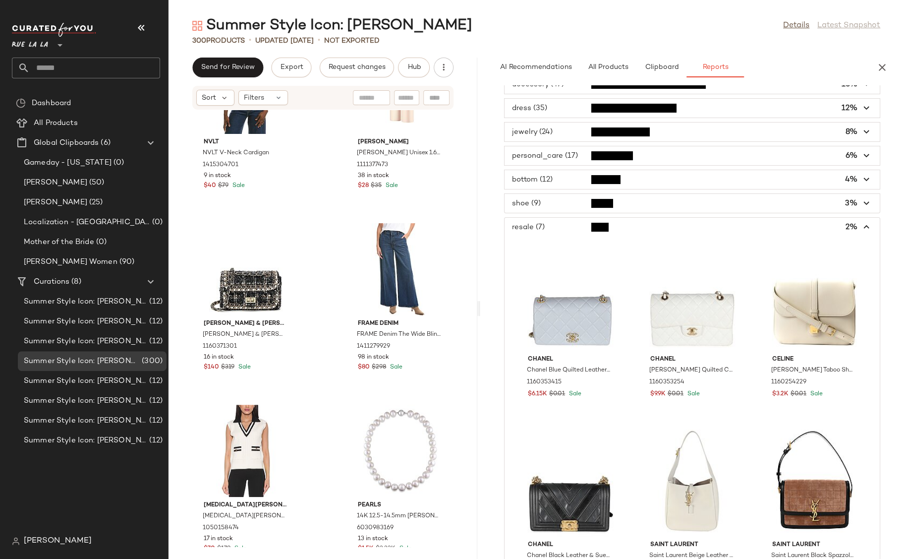
scroll to position [146, 0]
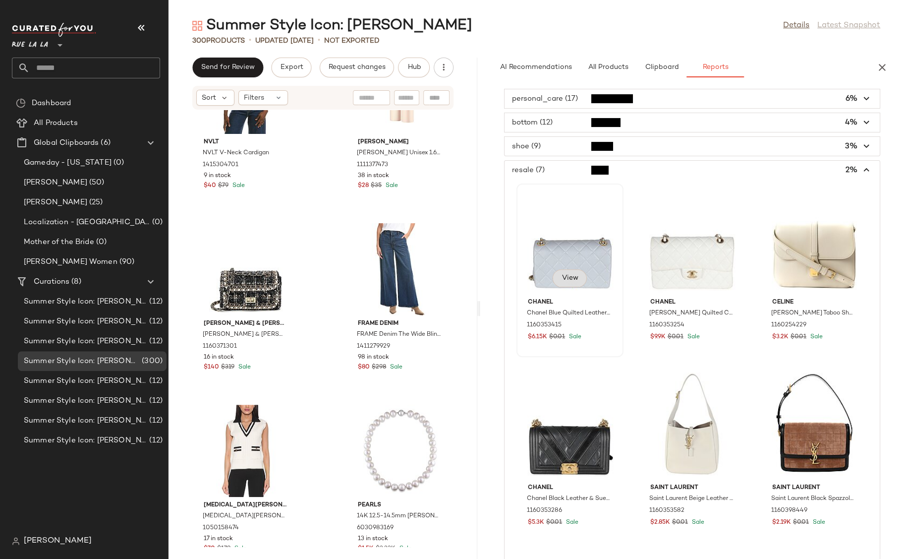
click at [331, 279] on span "View" at bounding box center [569, 278] width 17 height 8
click at [331, 324] on img "button" at bounding box center [605, 325] width 6 height 6
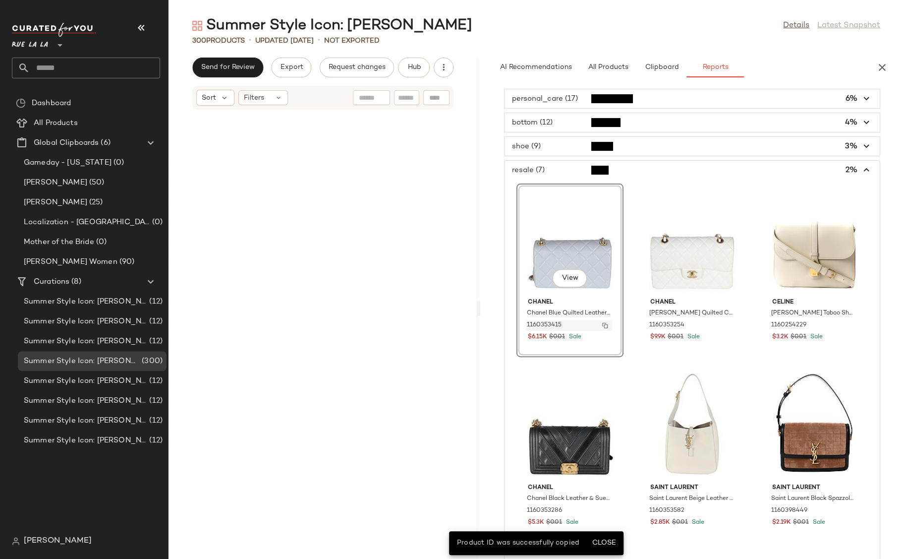
scroll to position [181, 0]
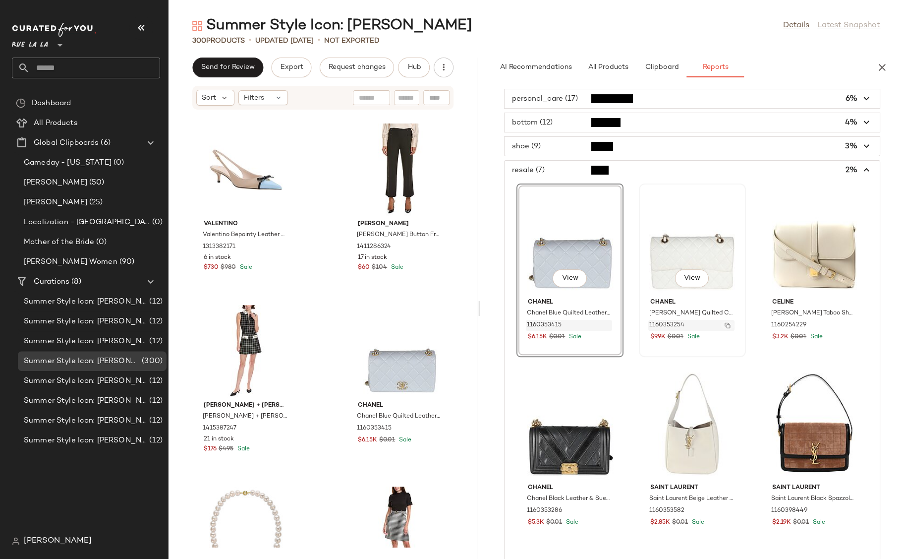
click at [331, 325] on img "button" at bounding box center [728, 325] width 6 height 6
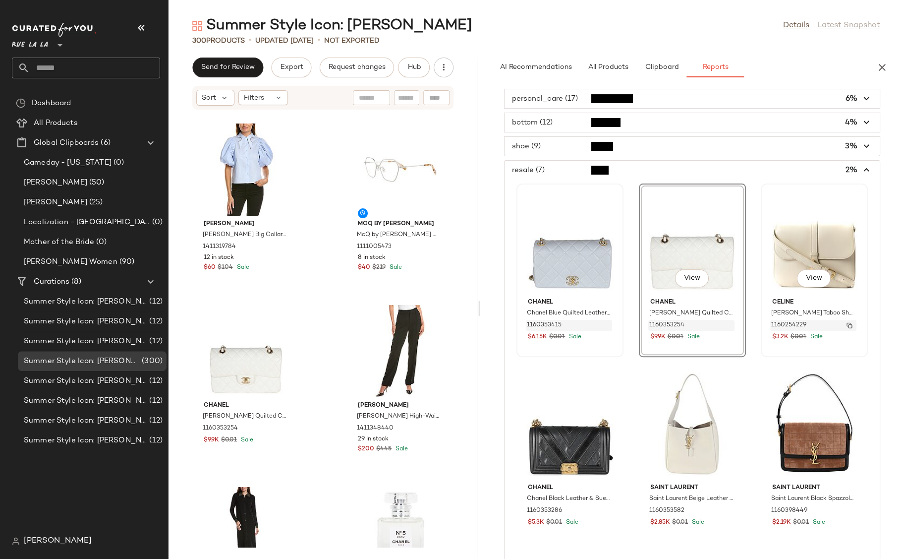
click at [331, 324] on img "button" at bounding box center [850, 325] width 6 height 6
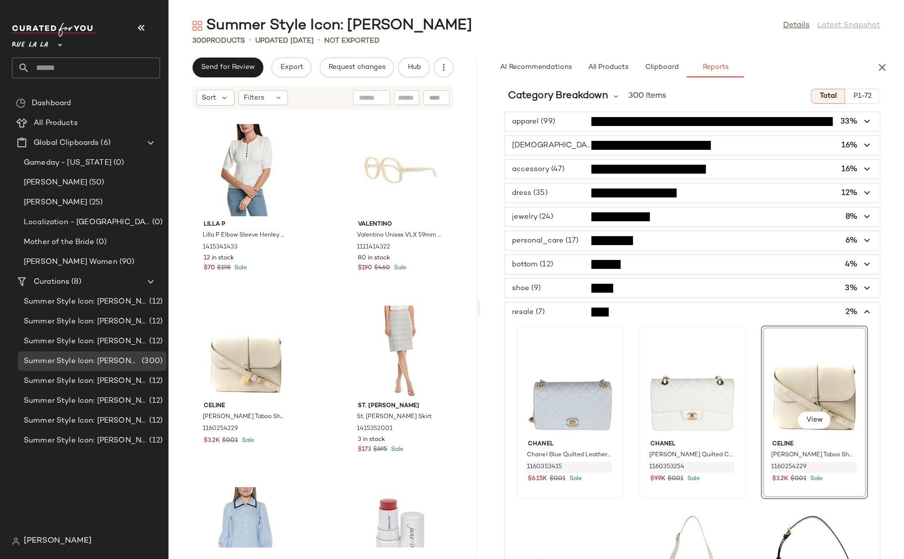
scroll to position [0, 0]
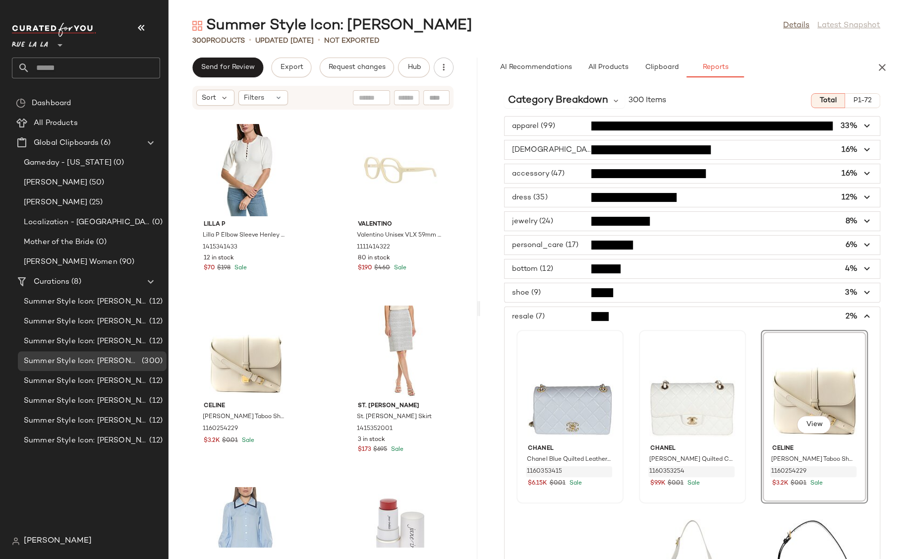
click at [331, 101] on span "300 Items" at bounding box center [648, 101] width 38 height 12
click at [331, 104] on span "Category Breakdown" at bounding box center [558, 100] width 100 height 15
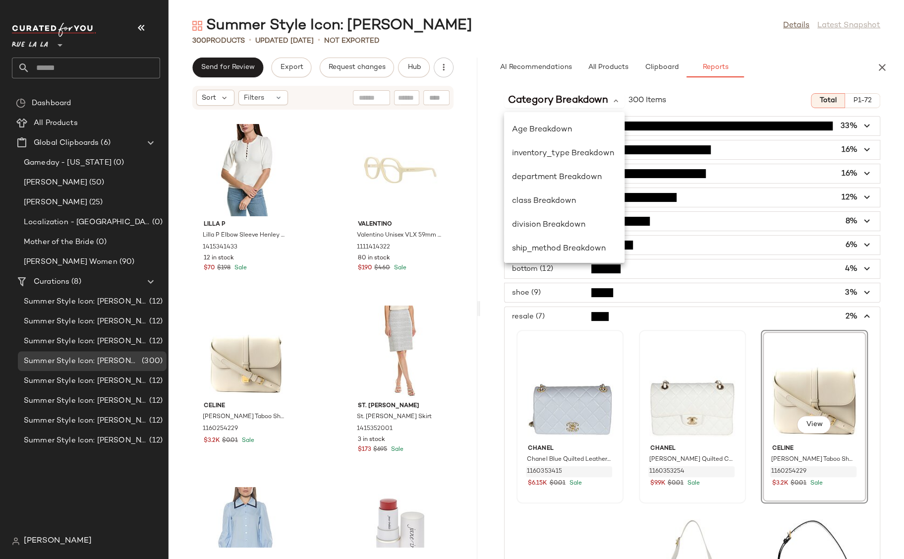
scroll to position [144, 0]
click at [331, 155] on span "inventory_type Breakdown" at bounding box center [563, 152] width 102 height 8
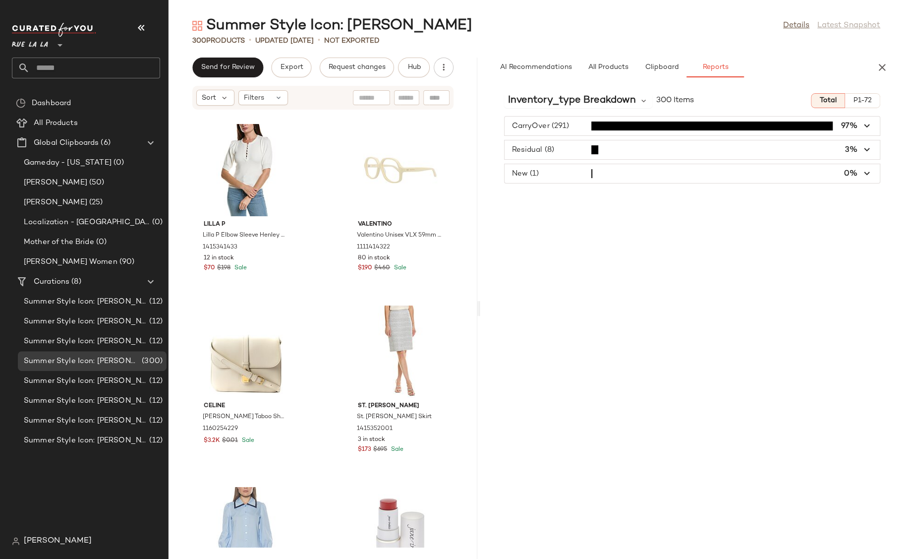
click at [331, 151] on span "button" at bounding box center [692, 149] width 375 height 19
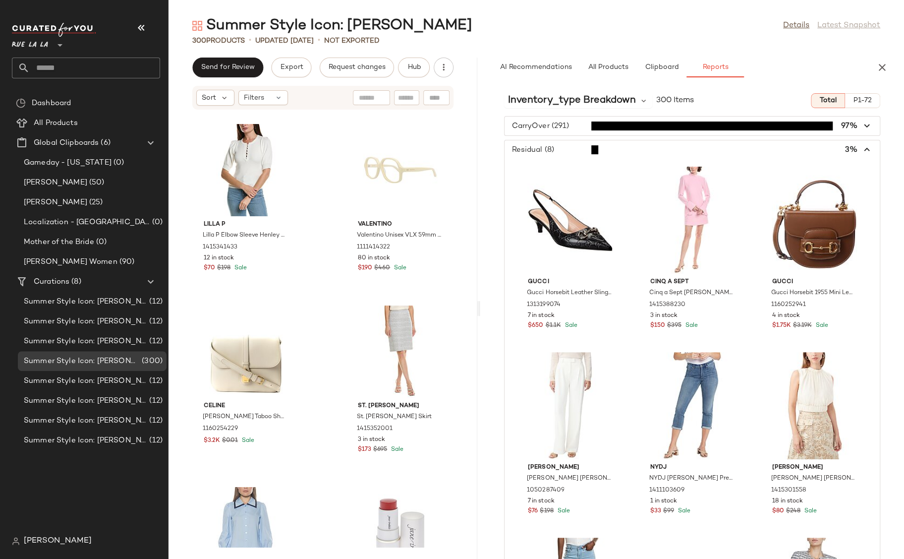
click at [331, 150] on span "button" at bounding box center [692, 149] width 375 height 19
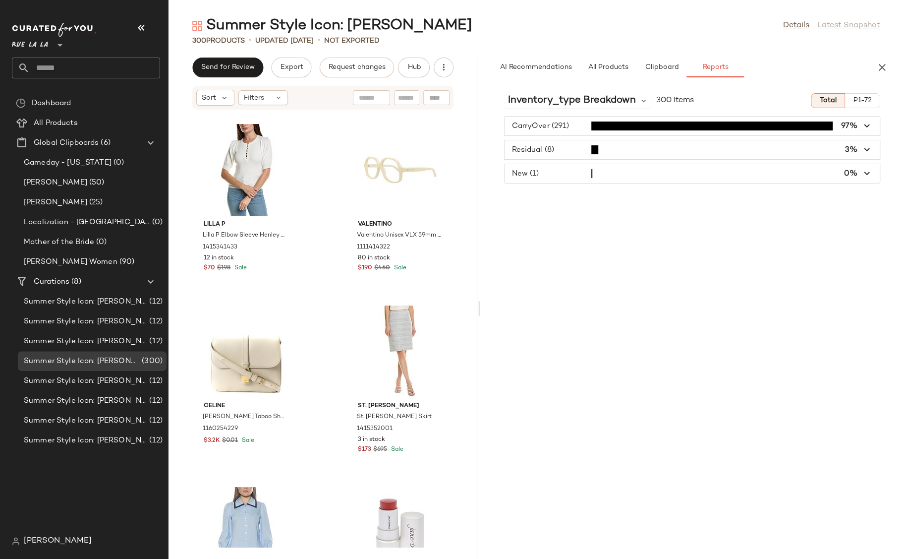
click at [331, 149] on span "button" at bounding box center [692, 149] width 375 height 19
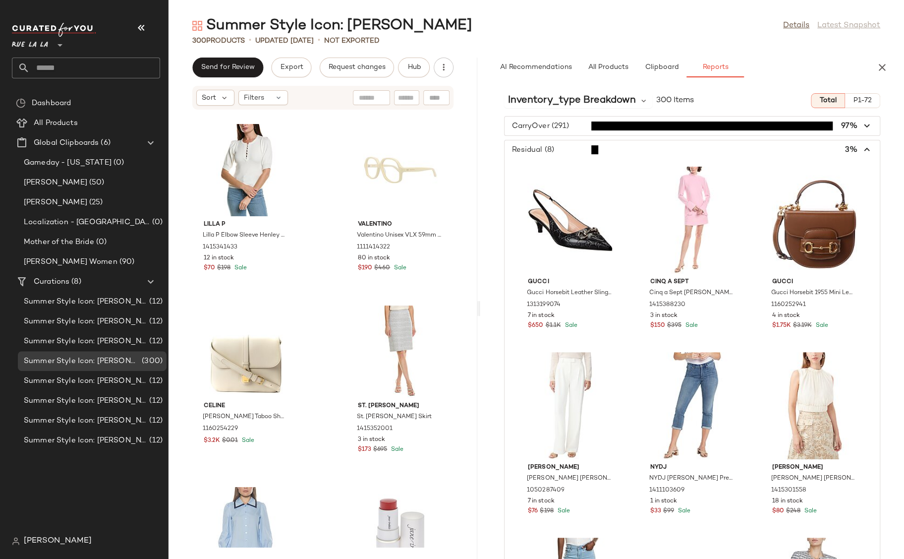
click at [331, 149] on span "button" at bounding box center [692, 149] width 375 height 19
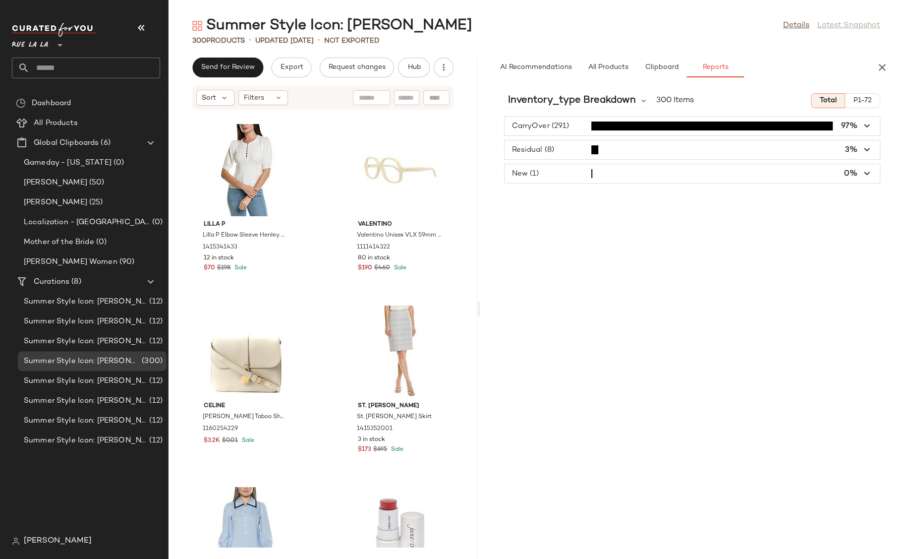
click at [331, 146] on span "button" at bounding box center [692, 149] width 375 height 19
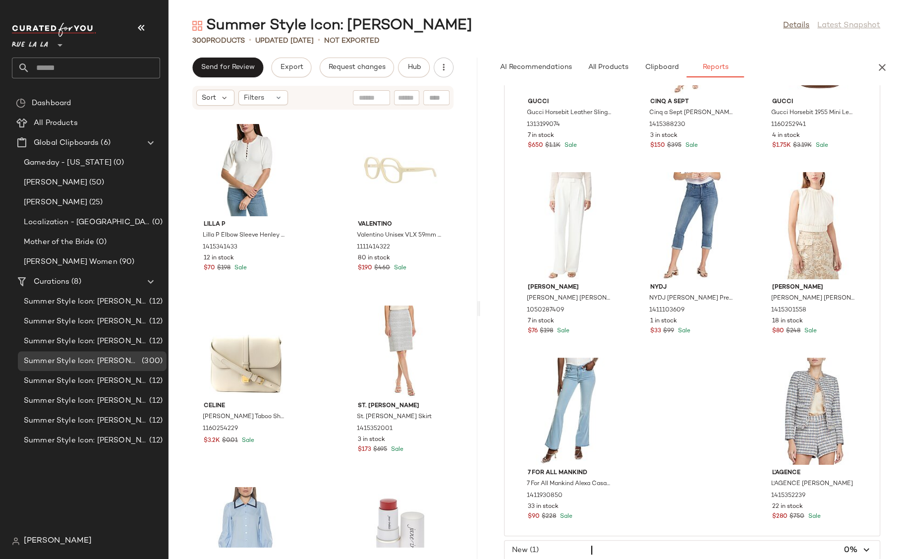
scroll to position [0, 0]
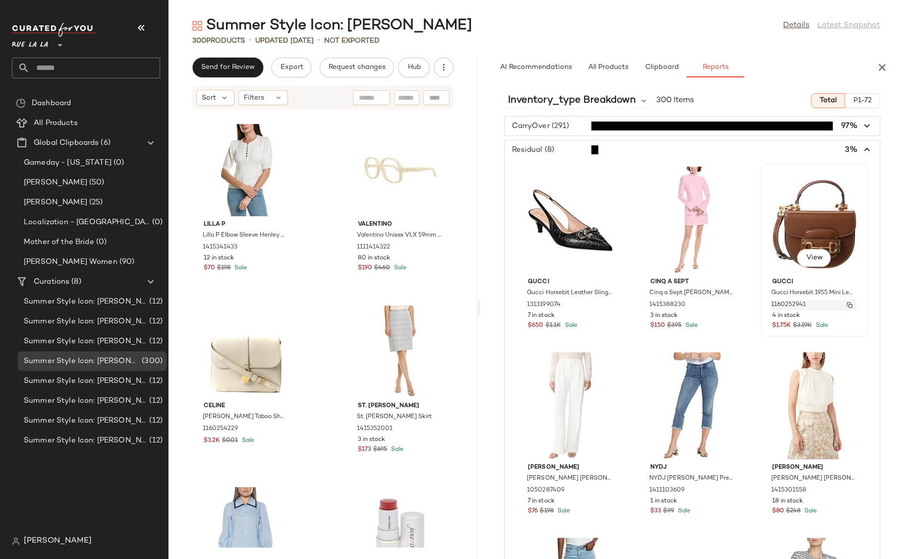
click at [331, 303] on img "button" at bounding box center [850, 305] width 6 height 6
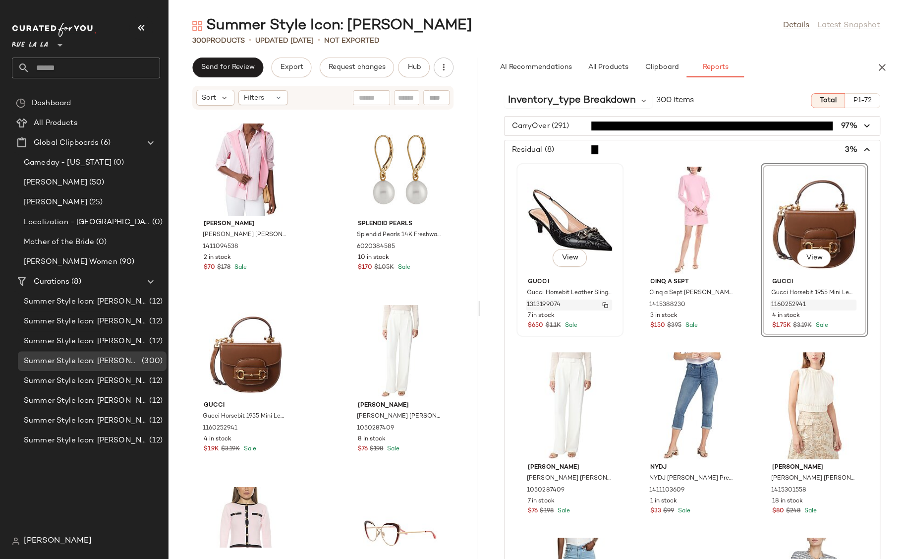
click at [331, 304] on img "button" at bounding box center [605, 305] width 6 height 6
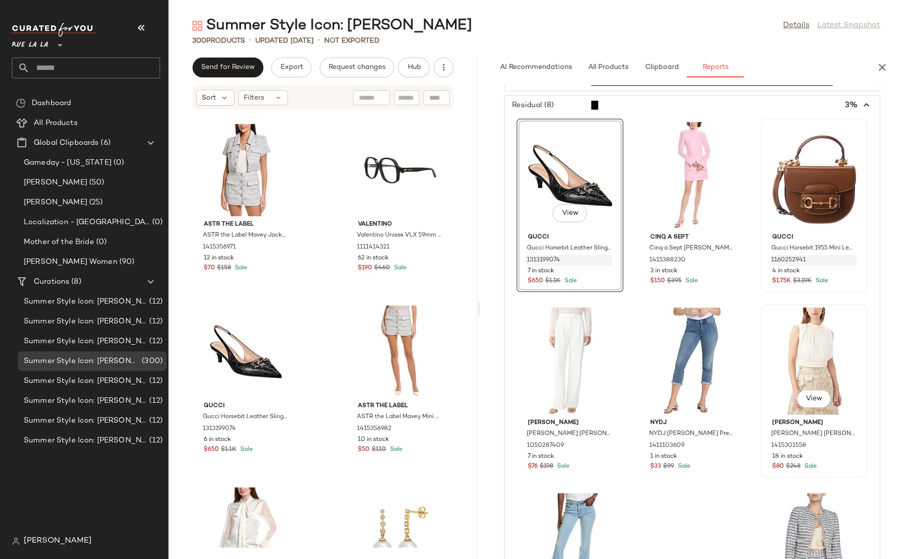
scroll to position [70, 0]
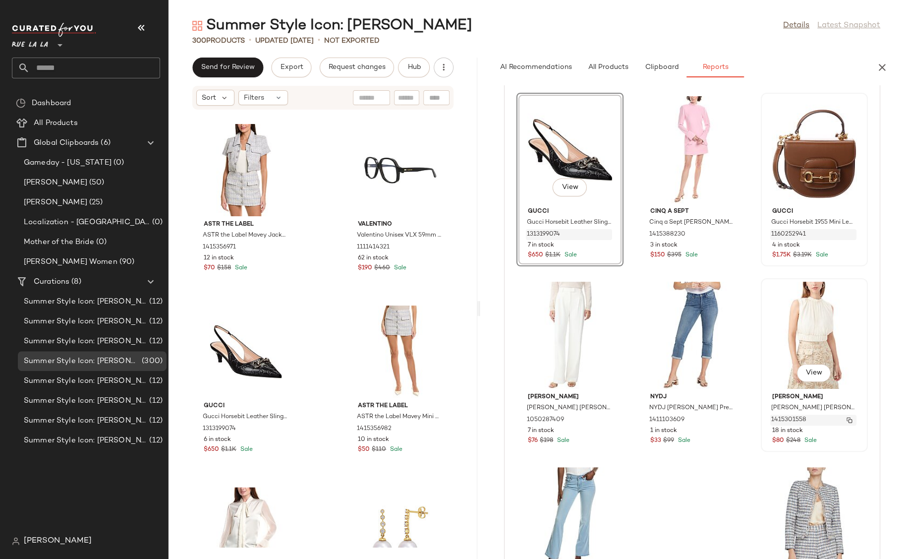
click at [331, 420] on img "button" at bounding box center [850, 420] width 6 height 6
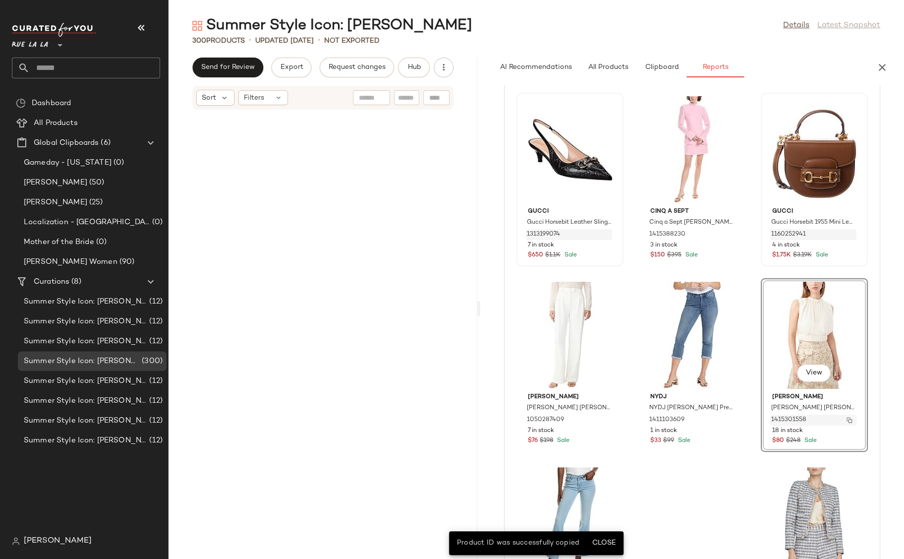
scroll to position [11071, 0]
